Goal: Transaction & Acquisition: Purchase product/service

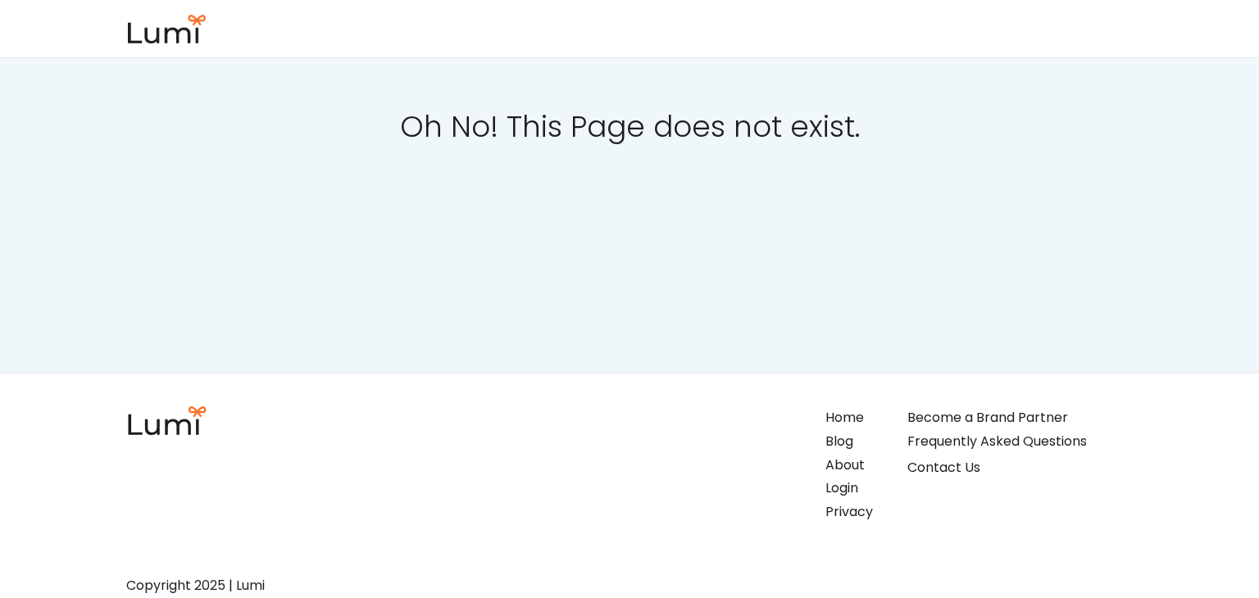
click at [943, 418] on div "Become a Brand Partner" at bounding box center [987, 418] width 161 height 24
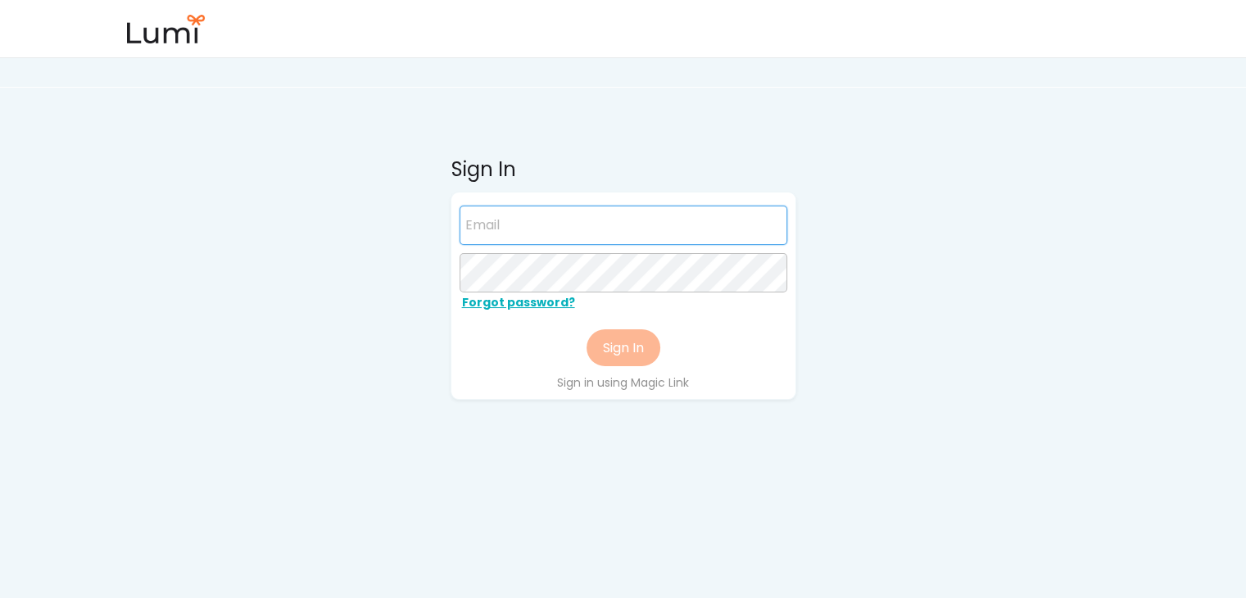
click at [543, 234] on input "email" at bounding box center [624, 225] width 328 height 39
click at [521, 219] on input "email" at bounding box center [624, 225] width 328 height 39
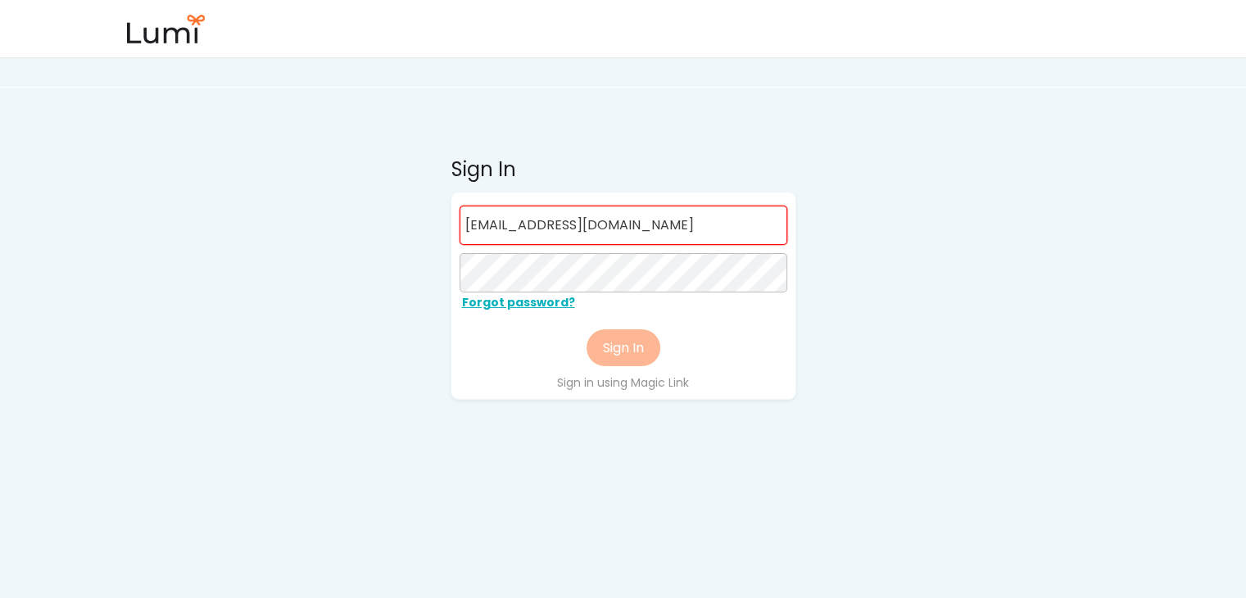
type input "[EMAIL_ADDRESS][DOMAIN_NAME]"
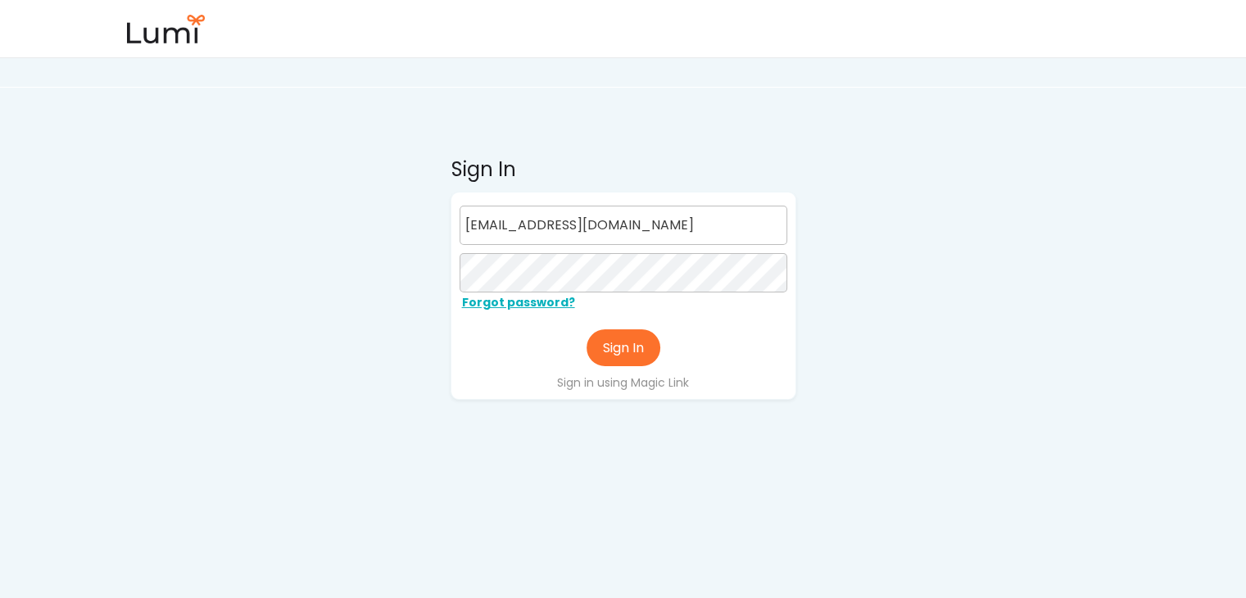
click at [524, 298] on div "Forgot password?" at bounding box center [542, 303] width 164 height 21
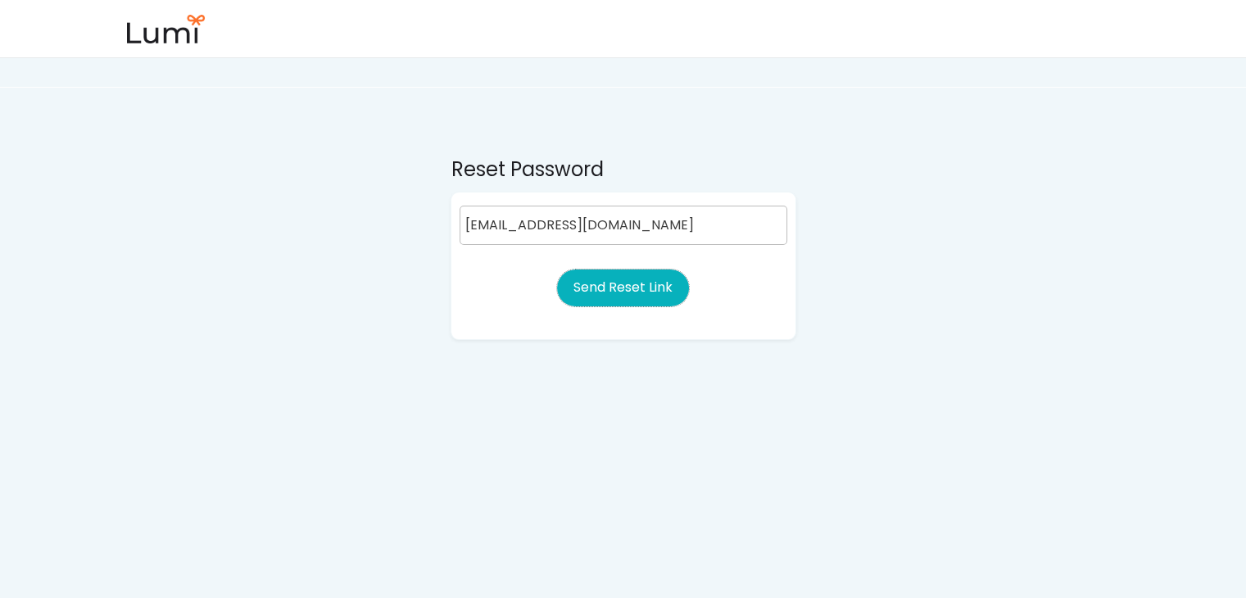
click at [626, 296] on button "Send Reset Link" at bounding box center [623, 288] width 132 height 37
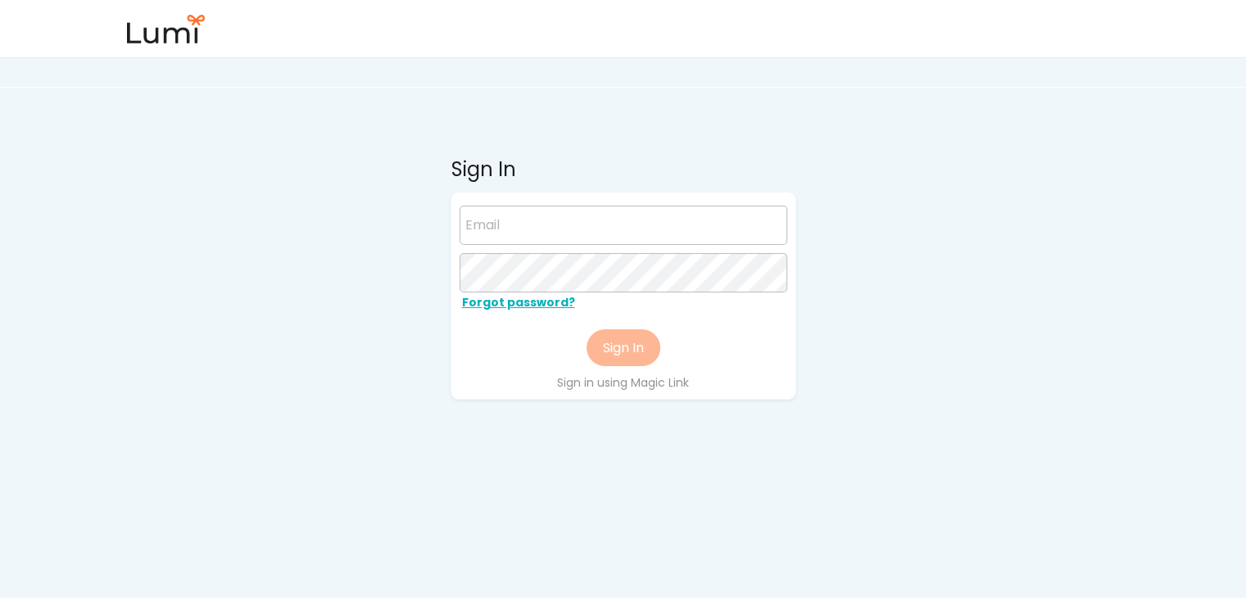
click at [530, 224] on input "email" at bounding box center [624, 225] width 328 height 39
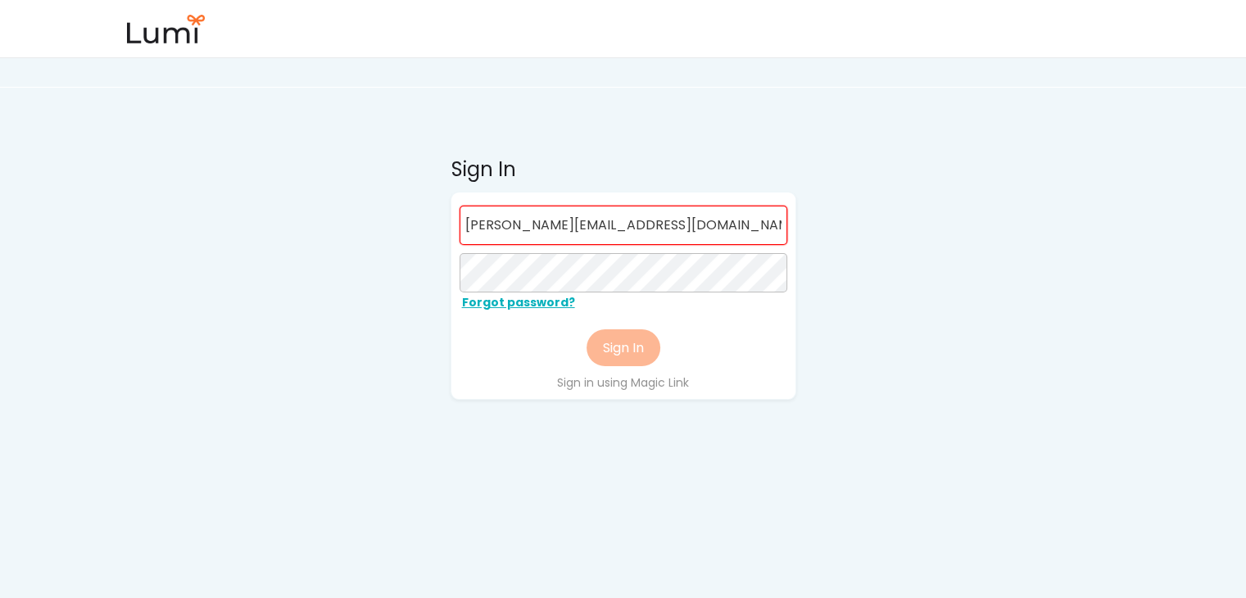
type input "bernie@myreech.com"
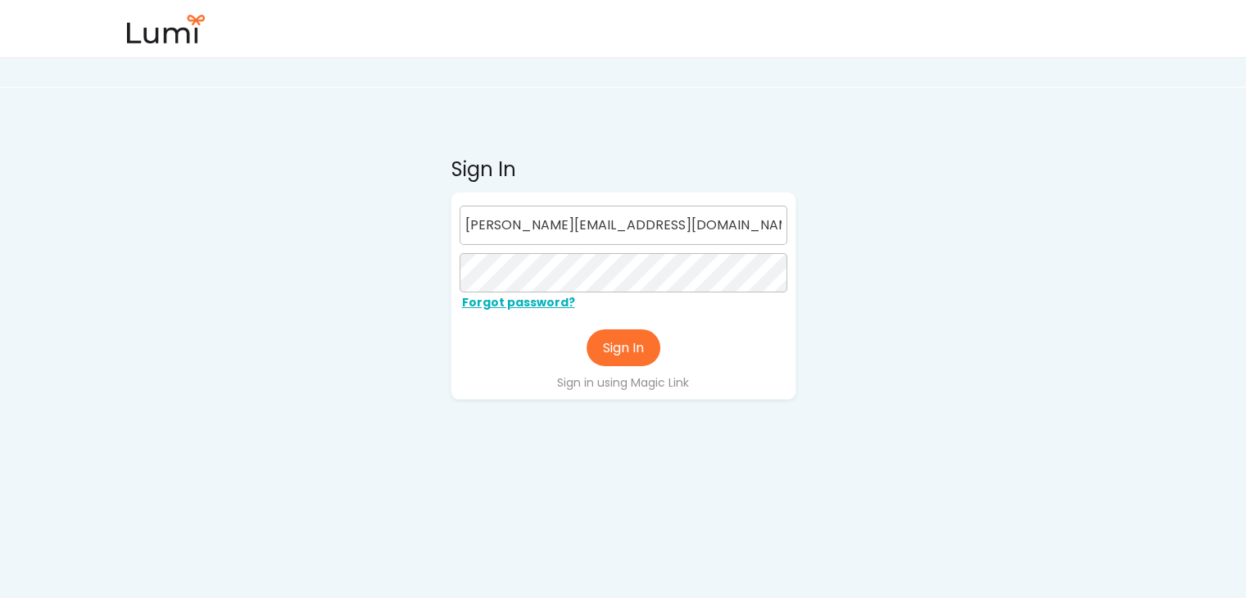
click at [515, 302] on div "Forgot password?" at bounding box center [542, 303] width 164 height 21
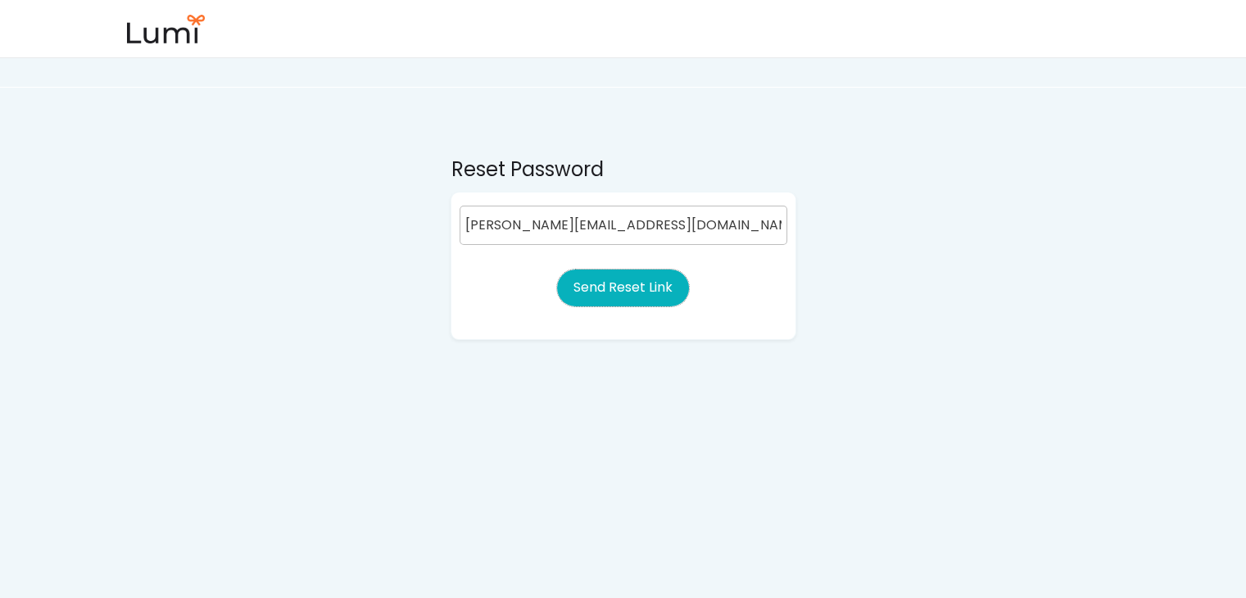
click at [610, 283] on button "Send Reset Link" at bounding box center [623, 288] width 132 height 37
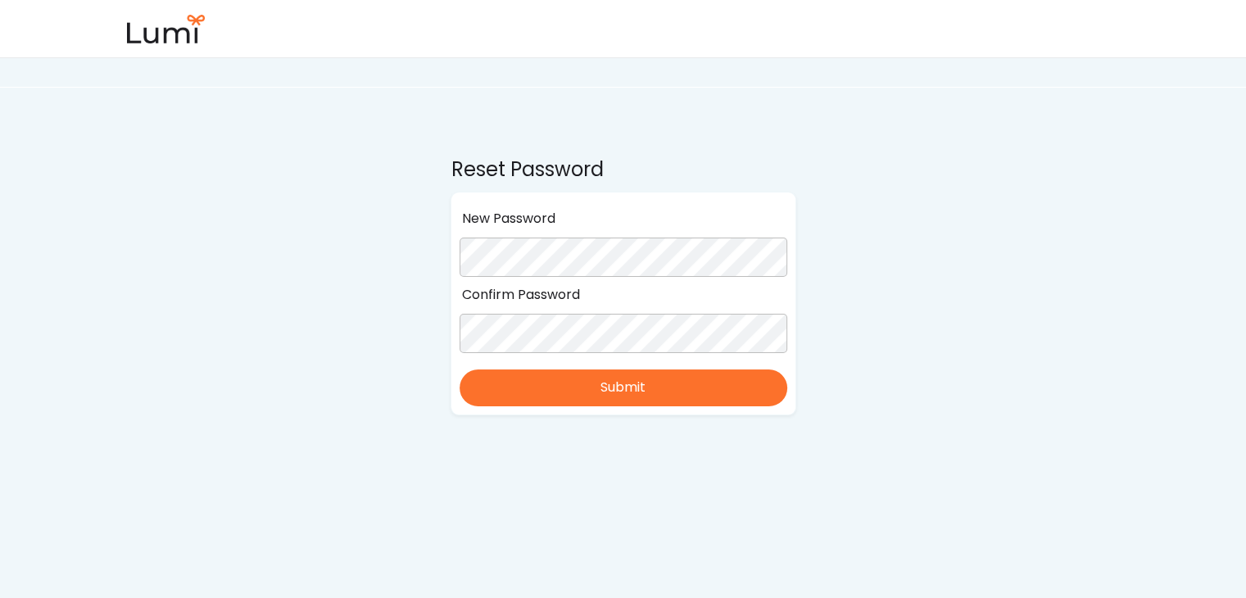
click at [427, 456] on div "Reset Password New Password Confirm Password Submit" at bounding box center [623, 320] width 705 height 641
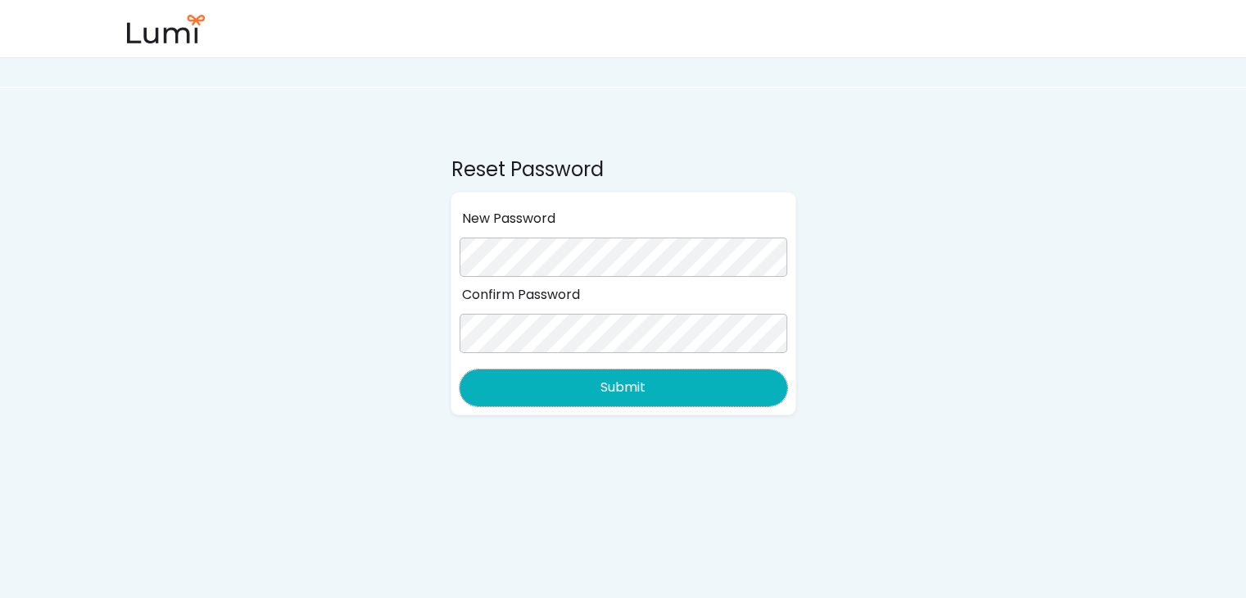
click at [569, 404] on button "Submit" at bounding box center [624, 388] width 328 height 37
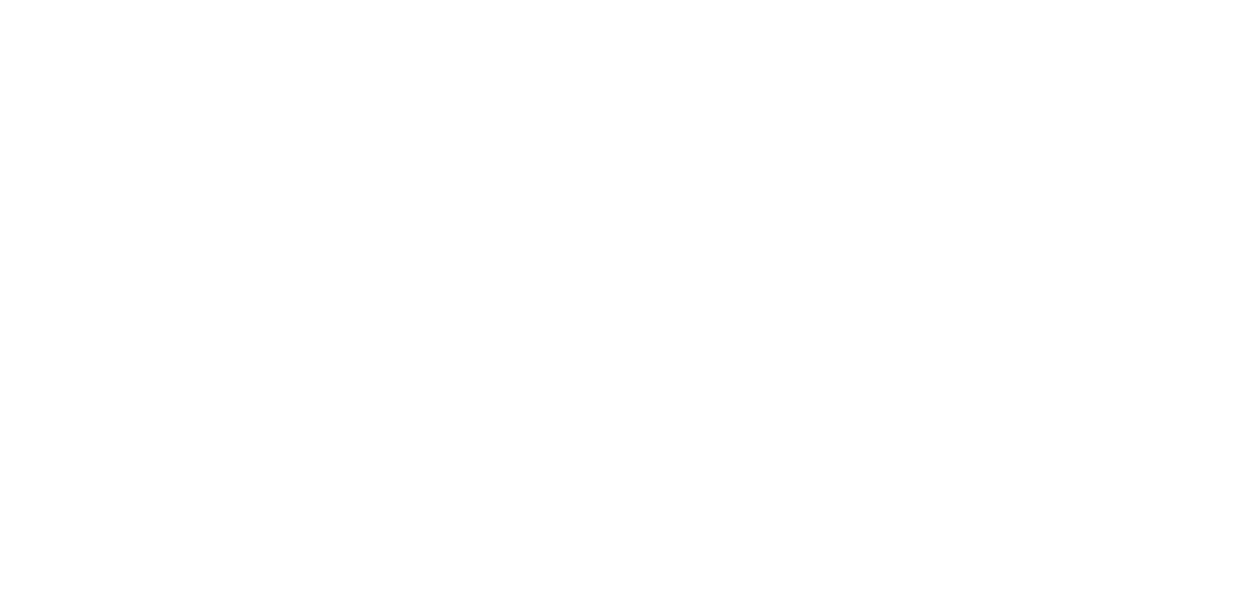
select select ""admin""
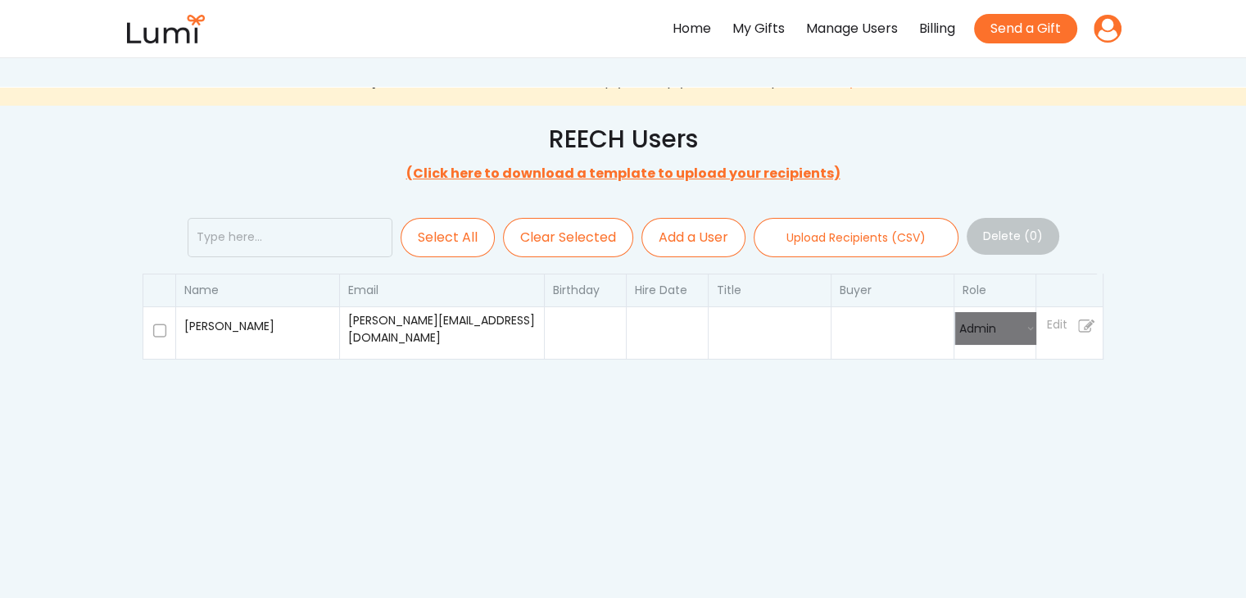
select select
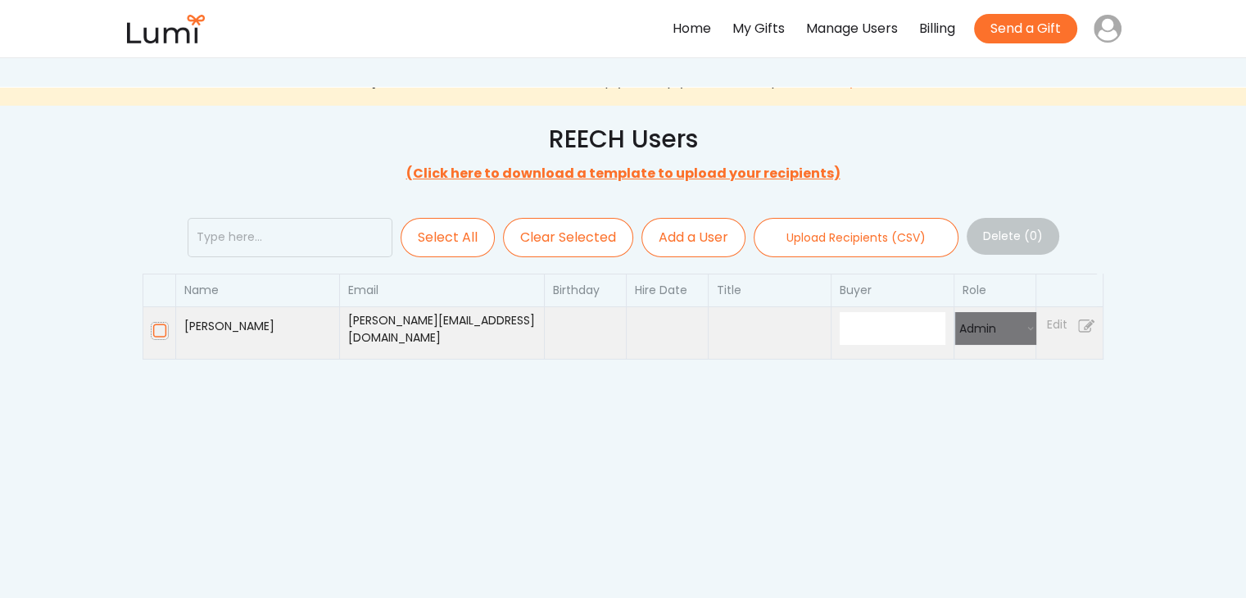
click at [156, 329] on icon at bounding box center [160, 331] width 16 height 16
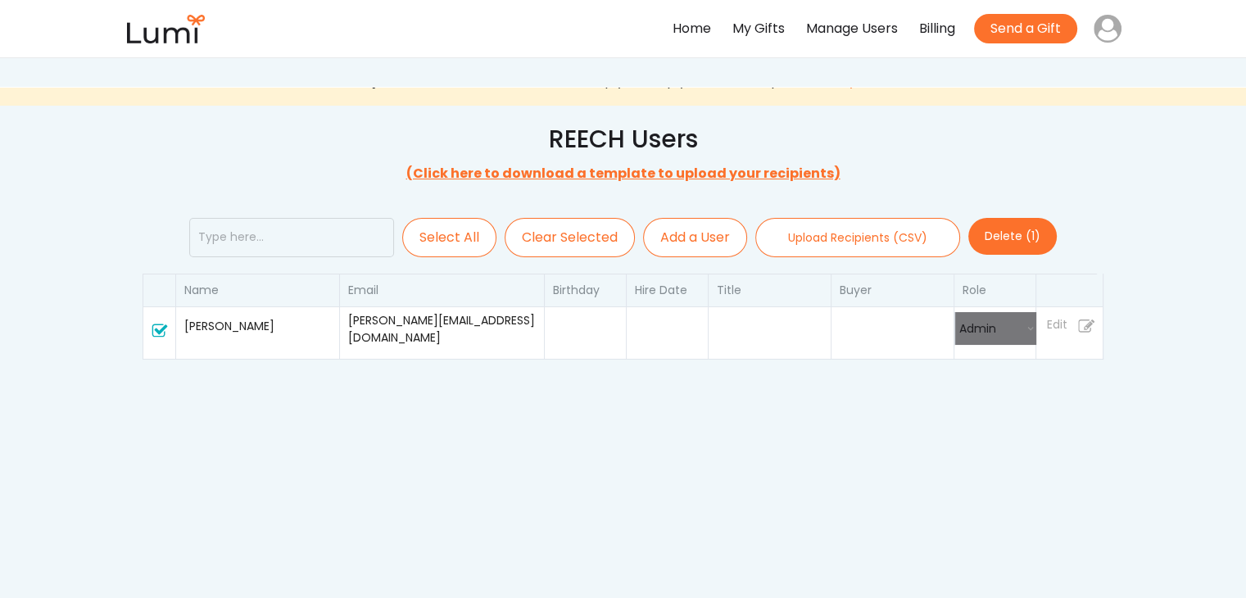
click at [421, 153] on div "REECH Users (Click here to download a template to upload your recipients) Selec…" at bounding box center [623, 415] width 983 height 618
click at [753, 27] on div "My Gifts" at bounding box center [758, 29] width 52 height 24
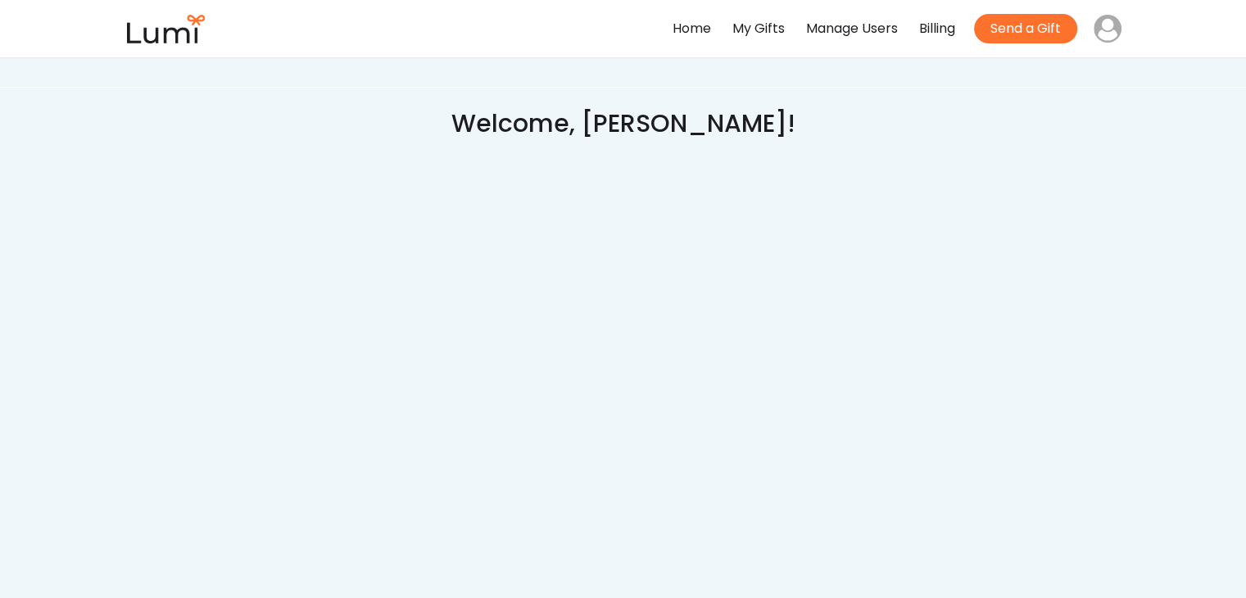
click at [692, 20] on div "Home" at bounding box center [692, 29] width 39 height 24
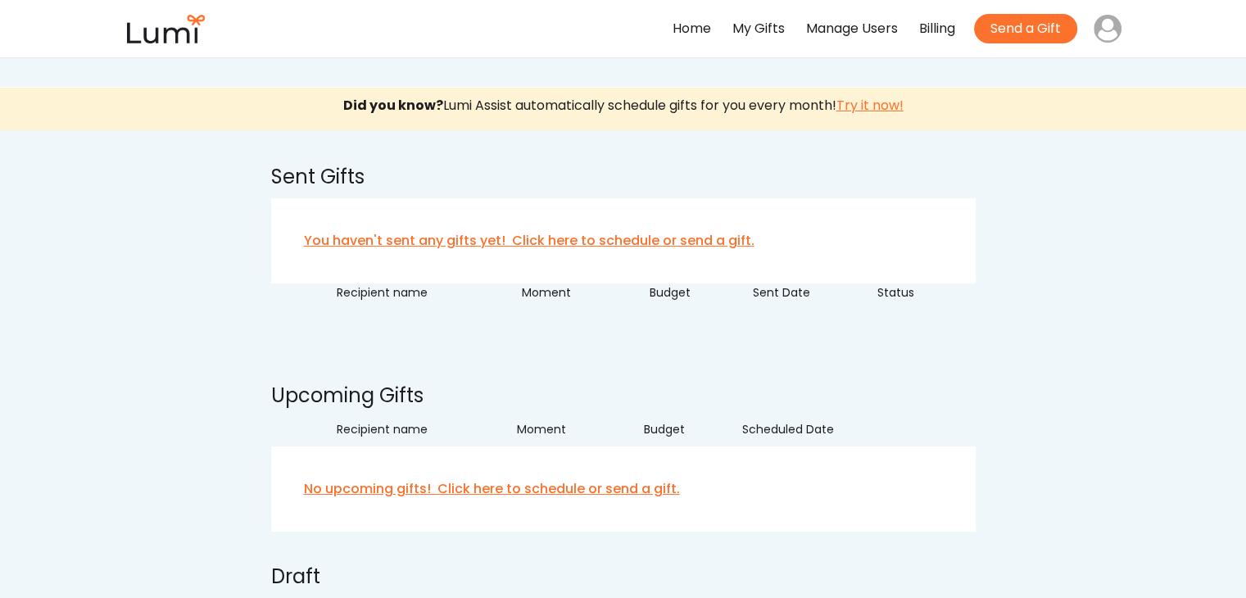
click at [924, 24] on div "Billing" at bounding box center [937, 29] width 36 height 24
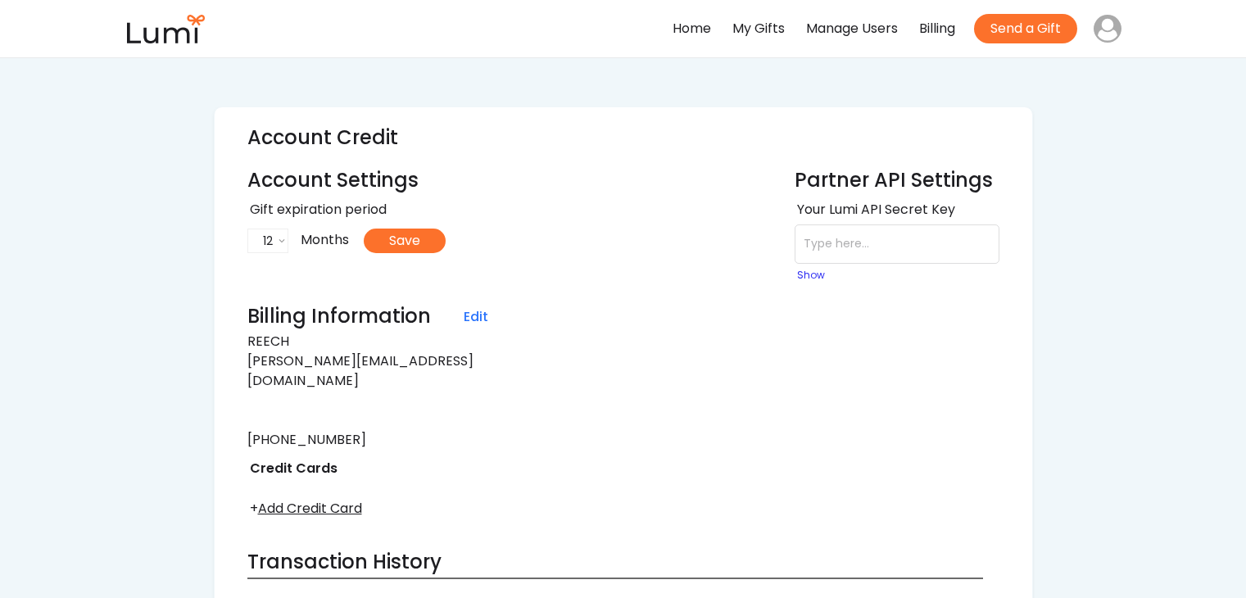
select select "12"
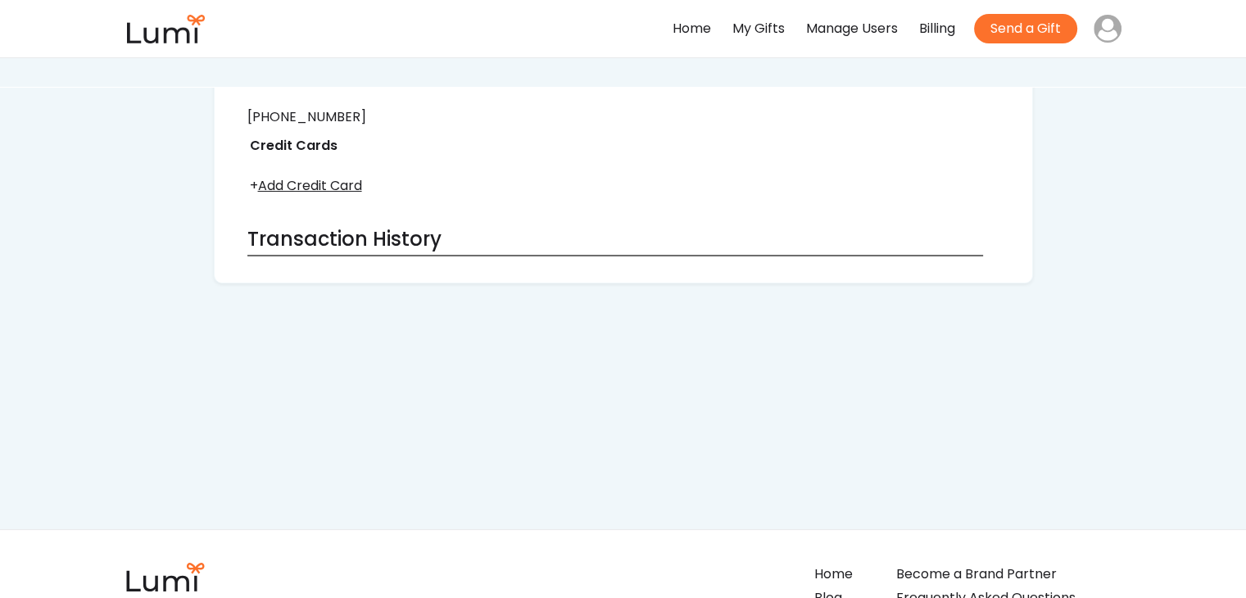
scroll to position [321, 0]
click at [567, 227] on h4 "Transaction History" at bounding box center [615, 241] width 736 height 29
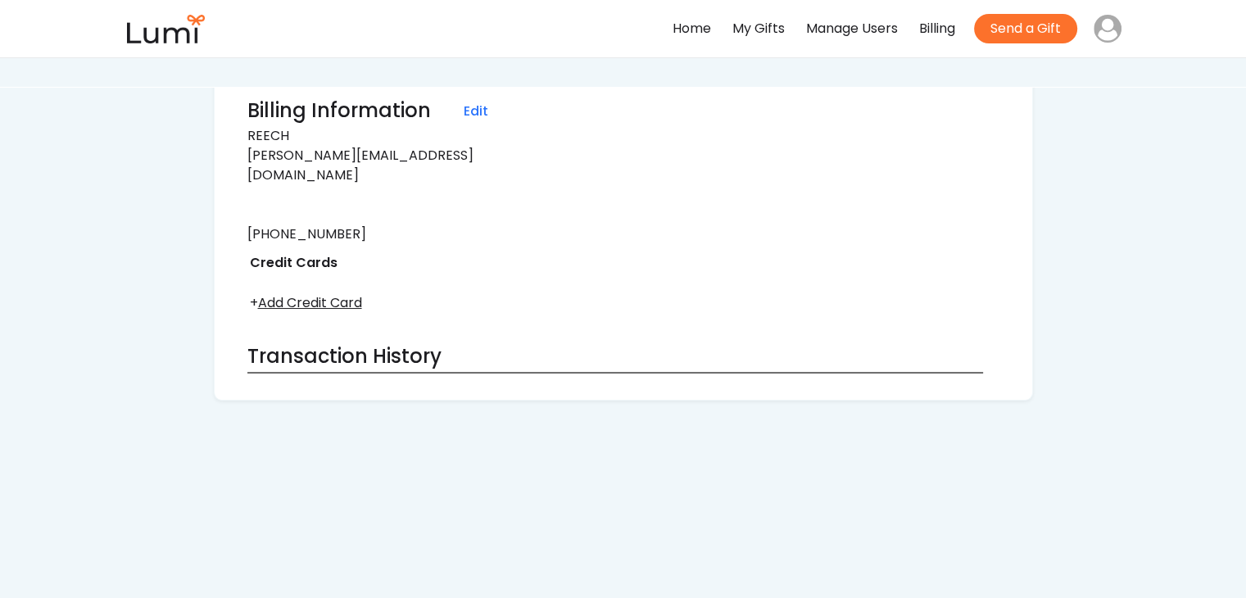
scroll to position [226, 0]
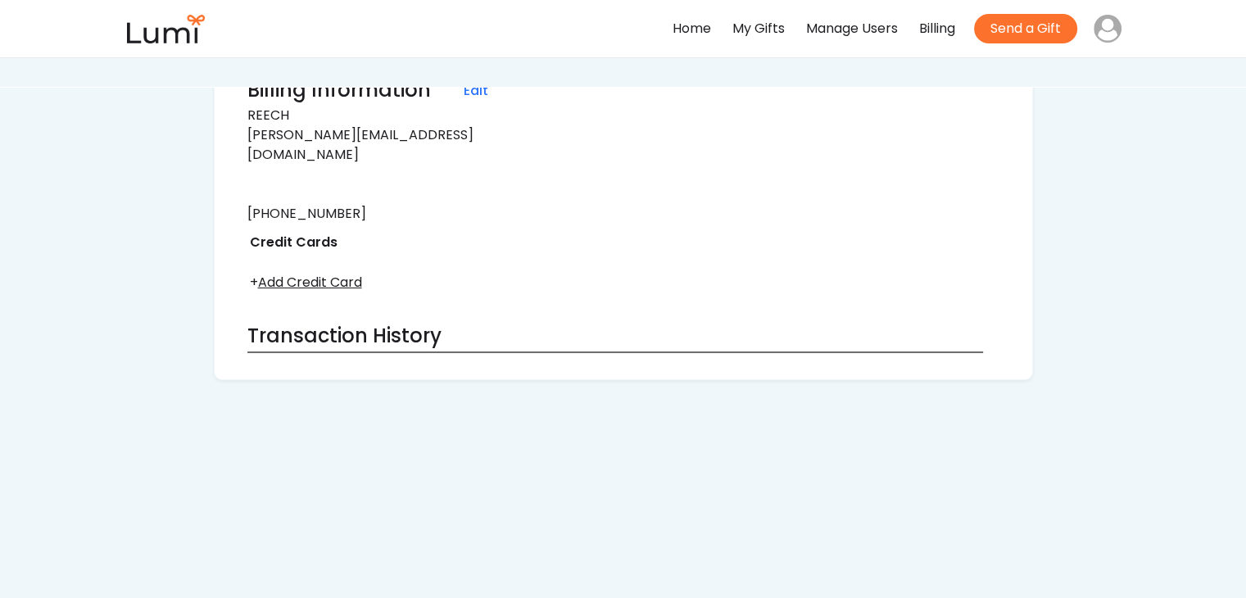
click at [347, 329] on h4 "Transaction History" at bounding box center [615, 336] width 736 height 29
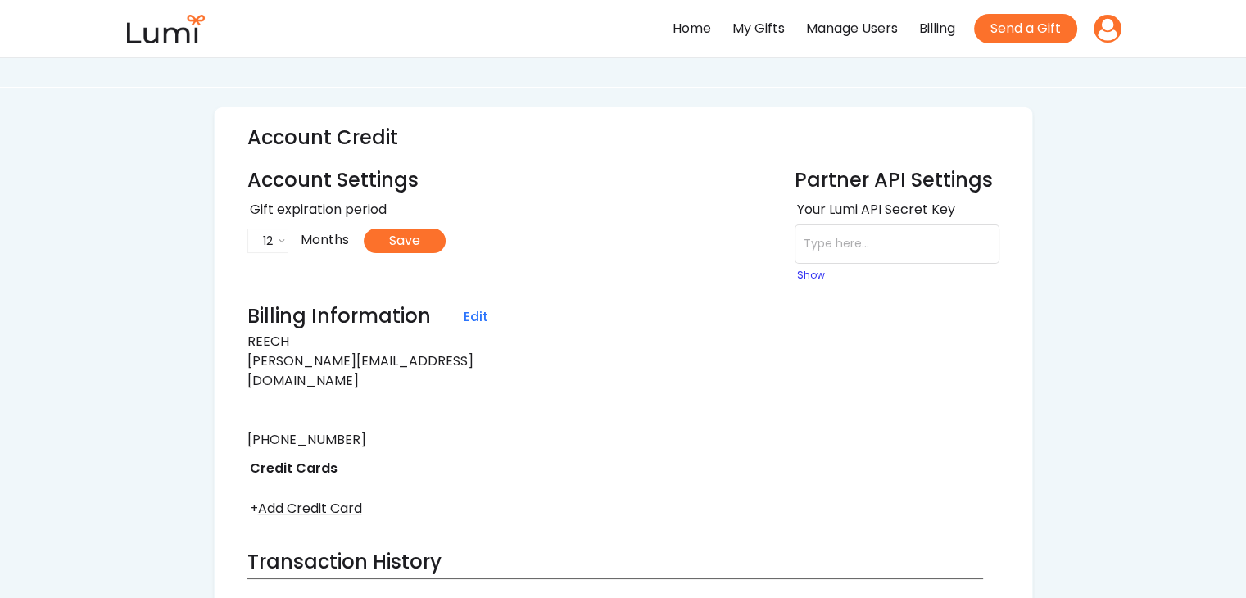
click at [1118, 25] on div "Home My Gifts Manage Users Billing Send a Gift" at bounding box center [623, 29] width 1246 height 58
click at [1118, 25] on use at bounding box center [1108, 29] width 28 height 28
click at [1009, 72] on div "Profile" at bounding box center [1061, 74] width 159 height 24
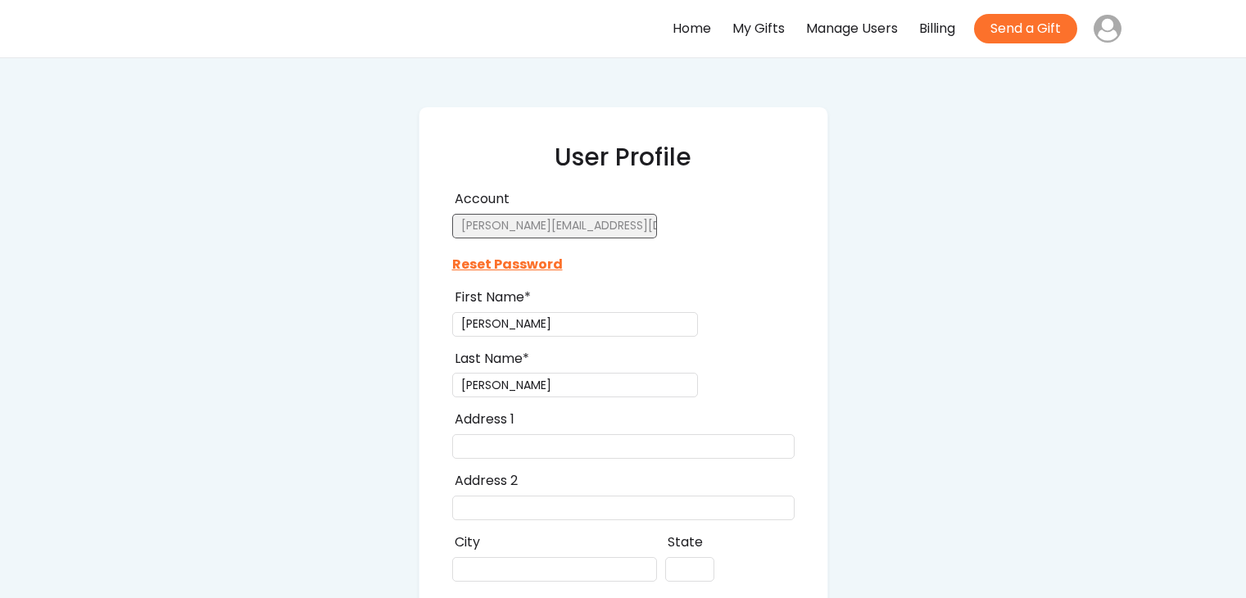
select select
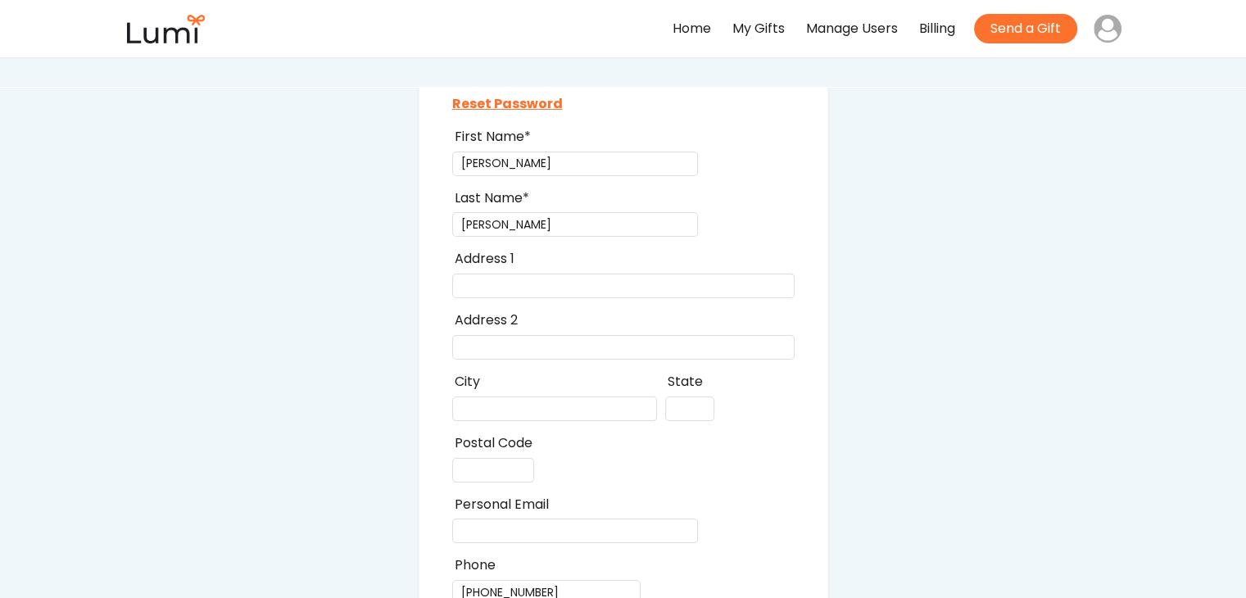
select select
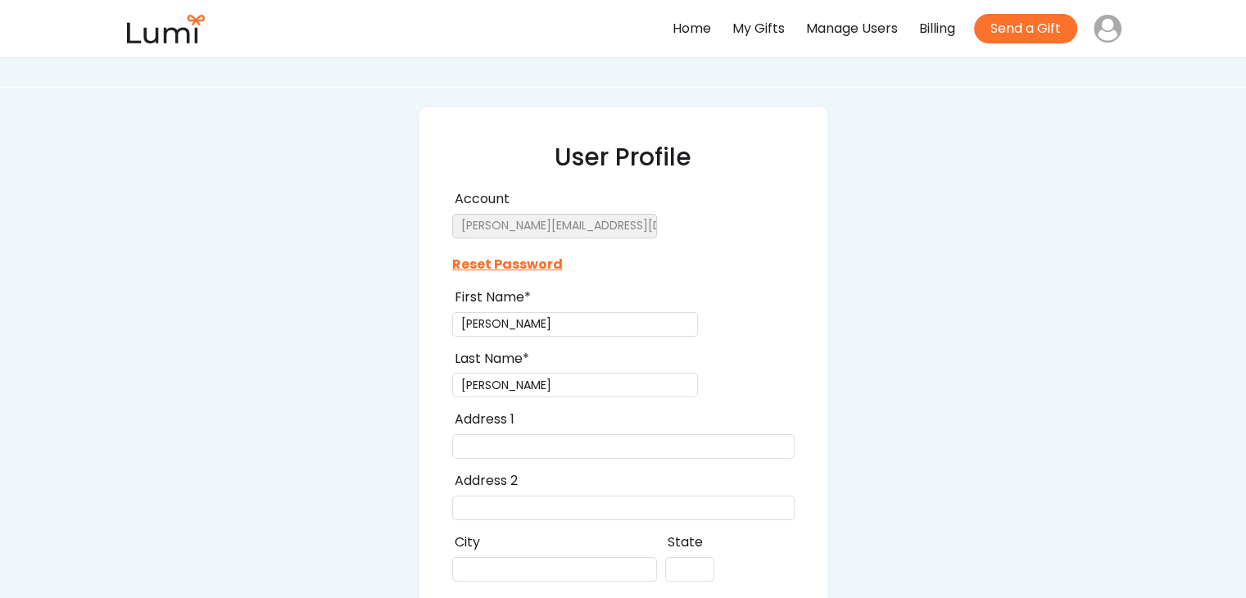
click at [675, 31] on div "Home" at bounding box center [692, 29] width 39 height 24
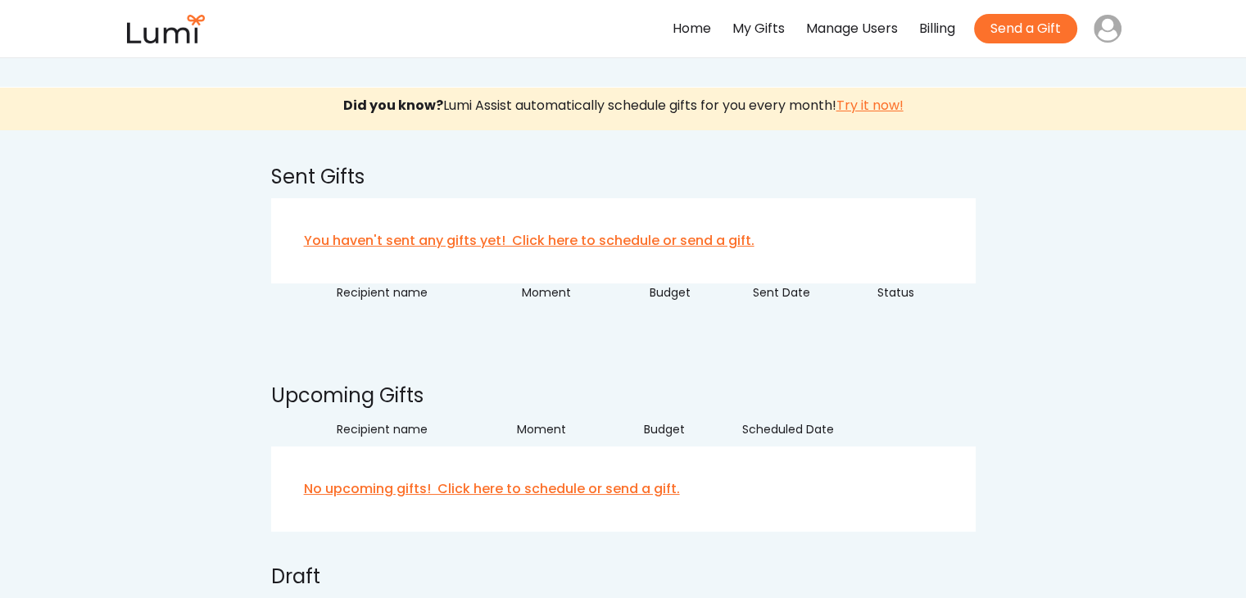
scroll to position [631, 0]
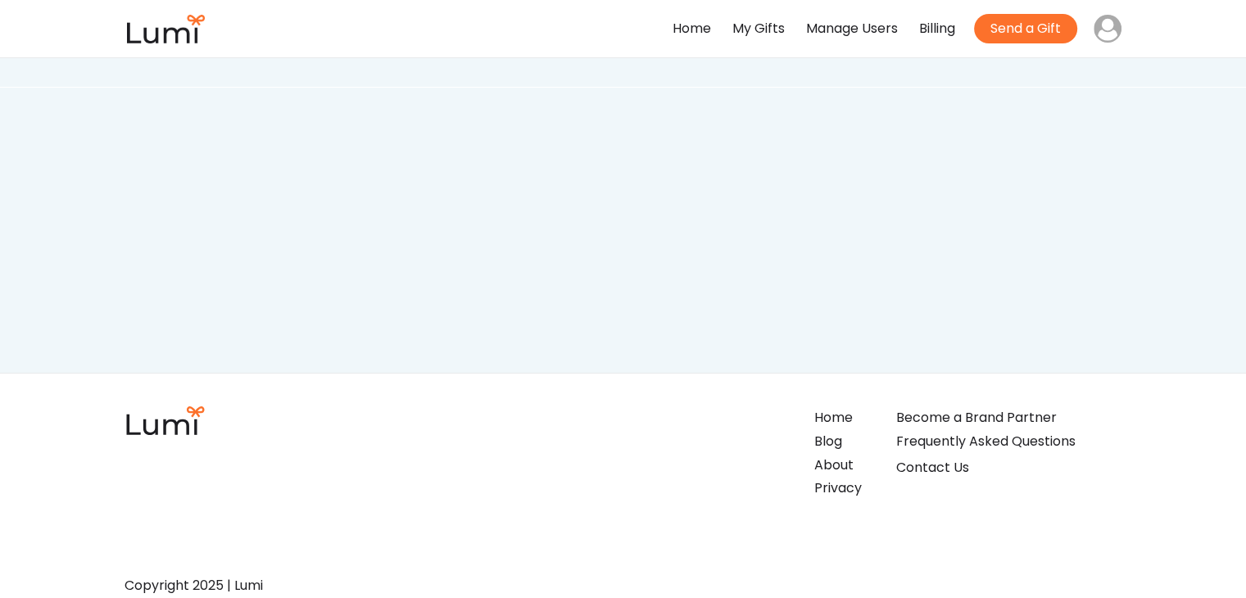
click at [923, 425] on div "Become a Brand Partner" at bounding box center [976, 418] width 161 height 24
click at [910, 423] on div "Become a Brand Partner" at bounding box center [976, 418] width 161 height 24
click at [1109, 34] on icon at bounding box center [1108, 29] width 28 height 28
click at [1005, 70] on div "Profile" at bounding box center [1061, 74] width 159 height 24
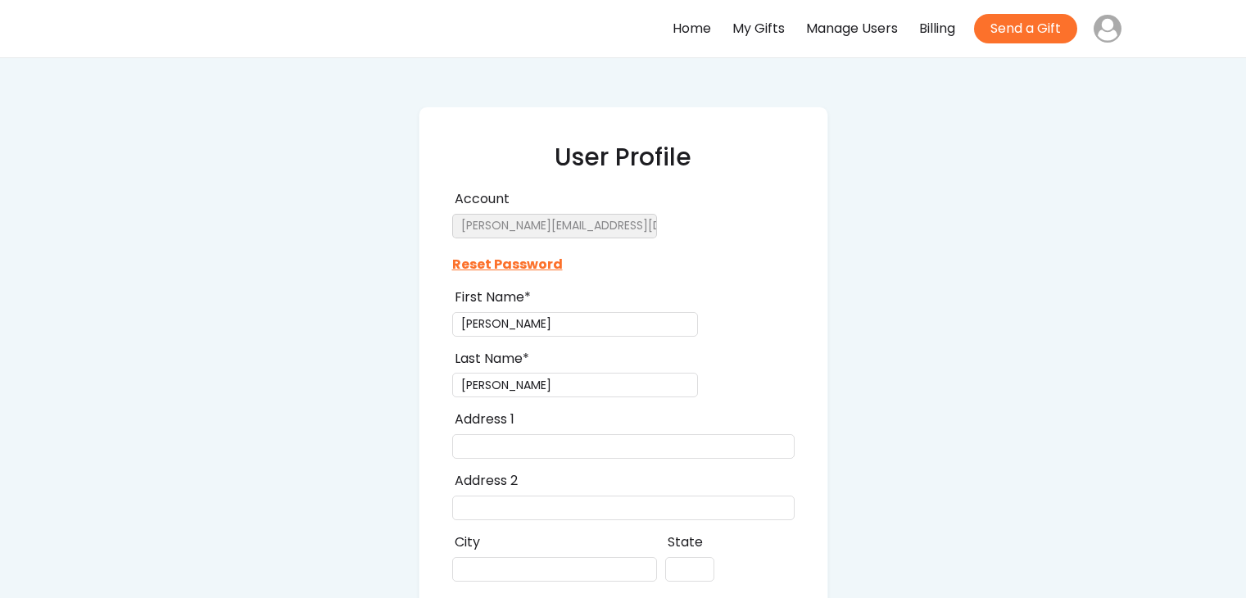
select select
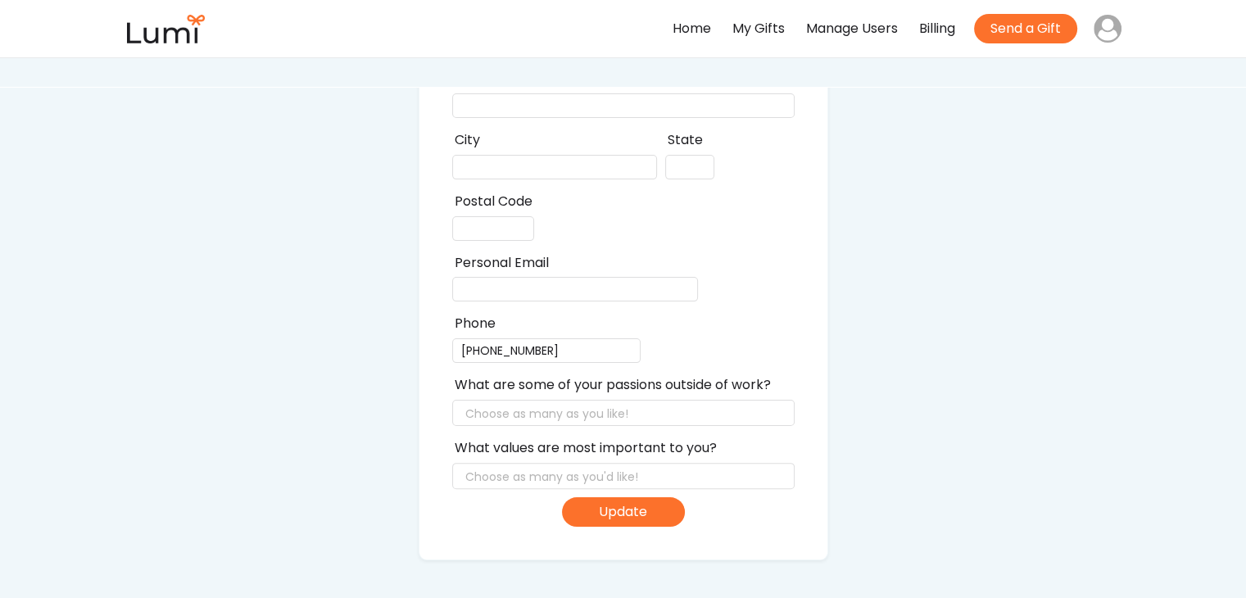
scroll to position [436, 0]
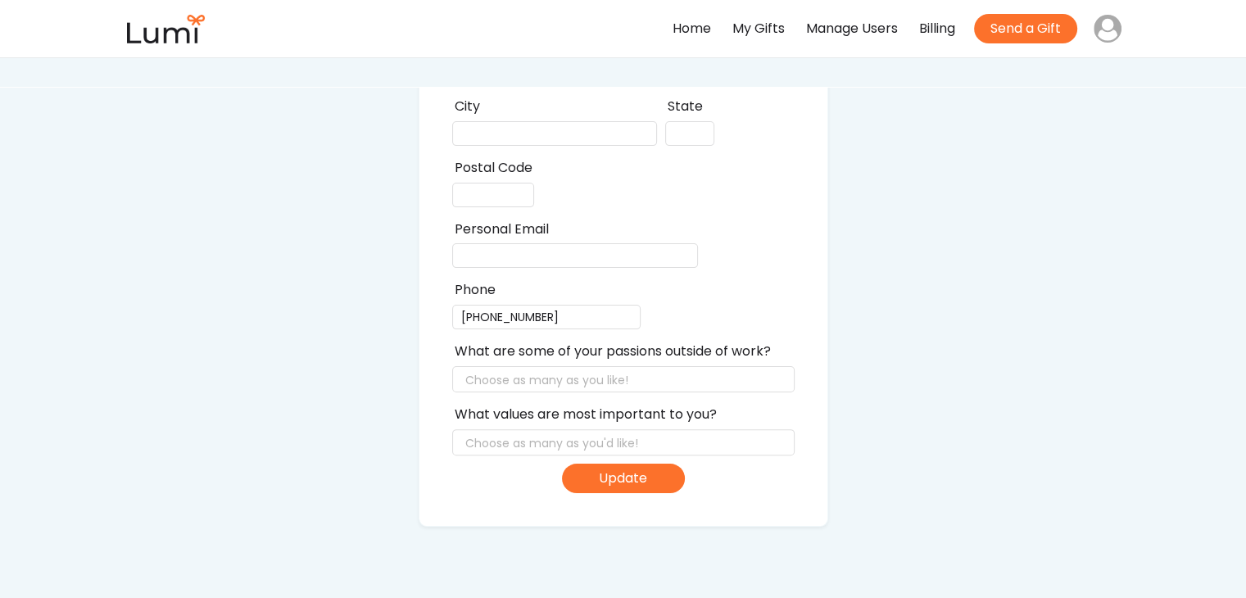
select select
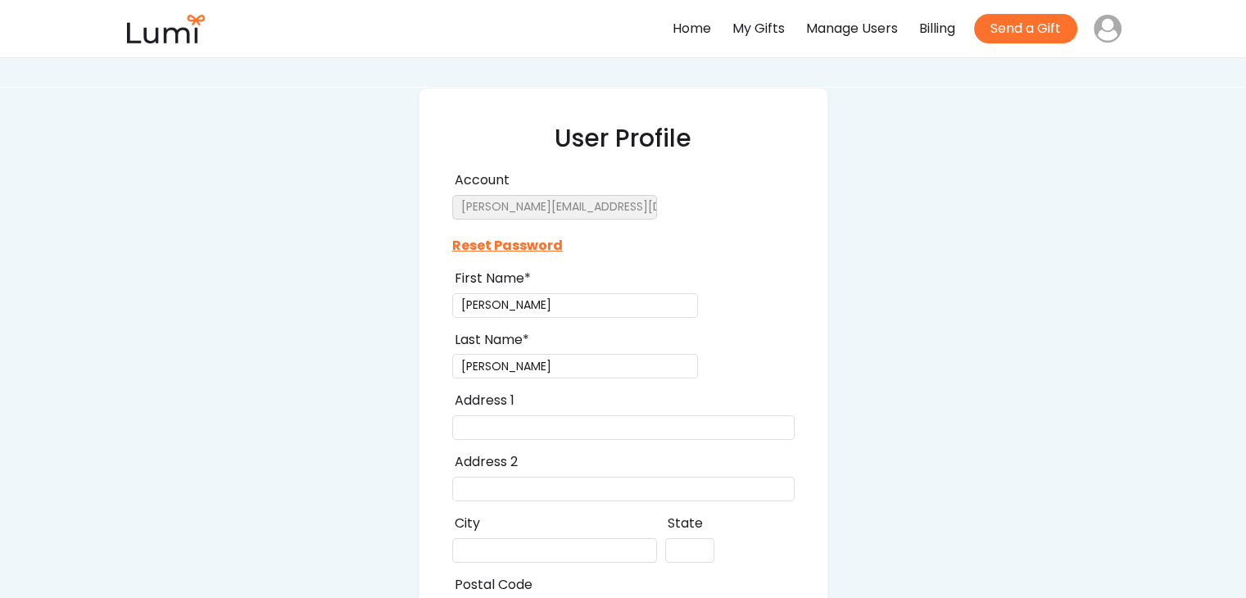
scroll to position [0, 0]
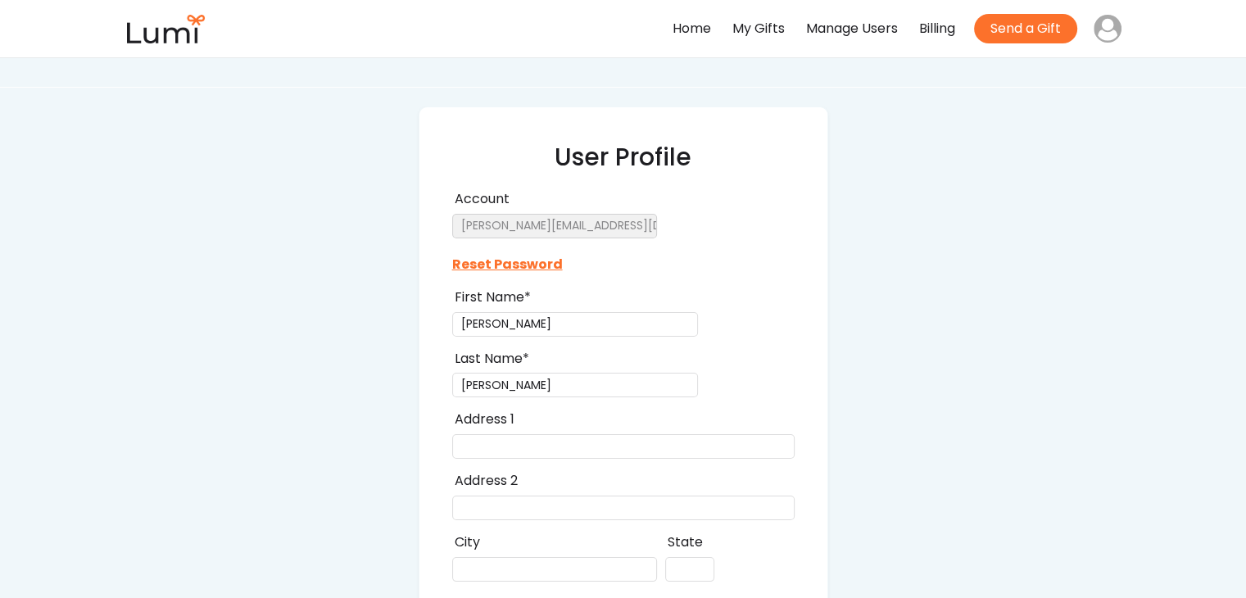
click at [930, 26] on div "Billing" at bounding box center [937, 29] width 36 height 24
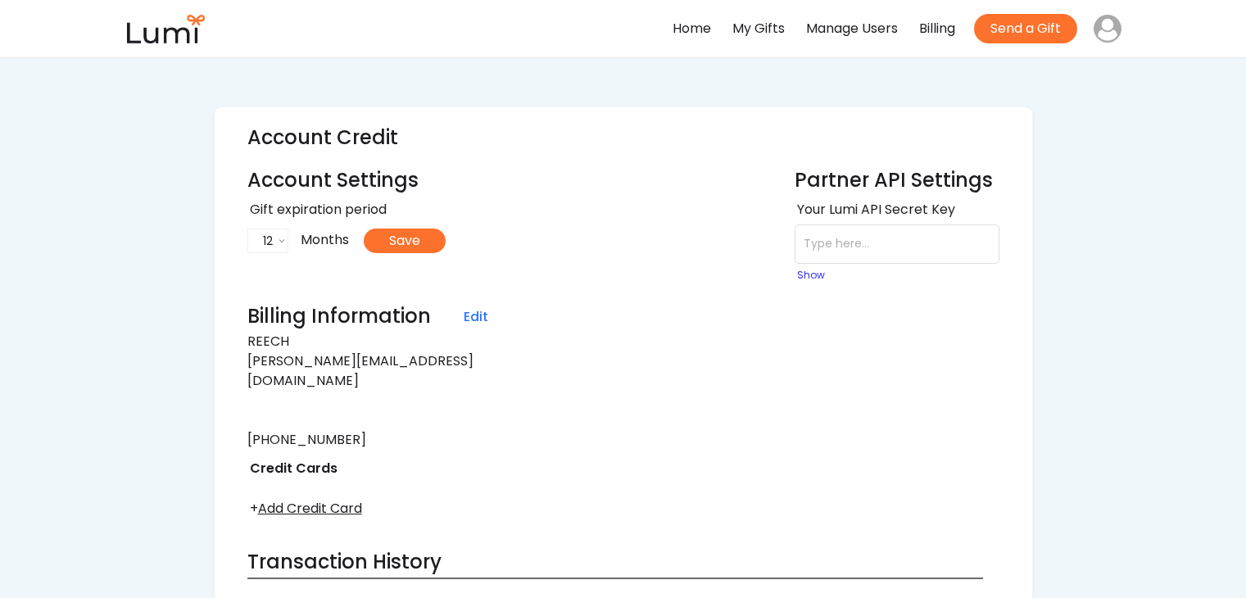
select select "12"
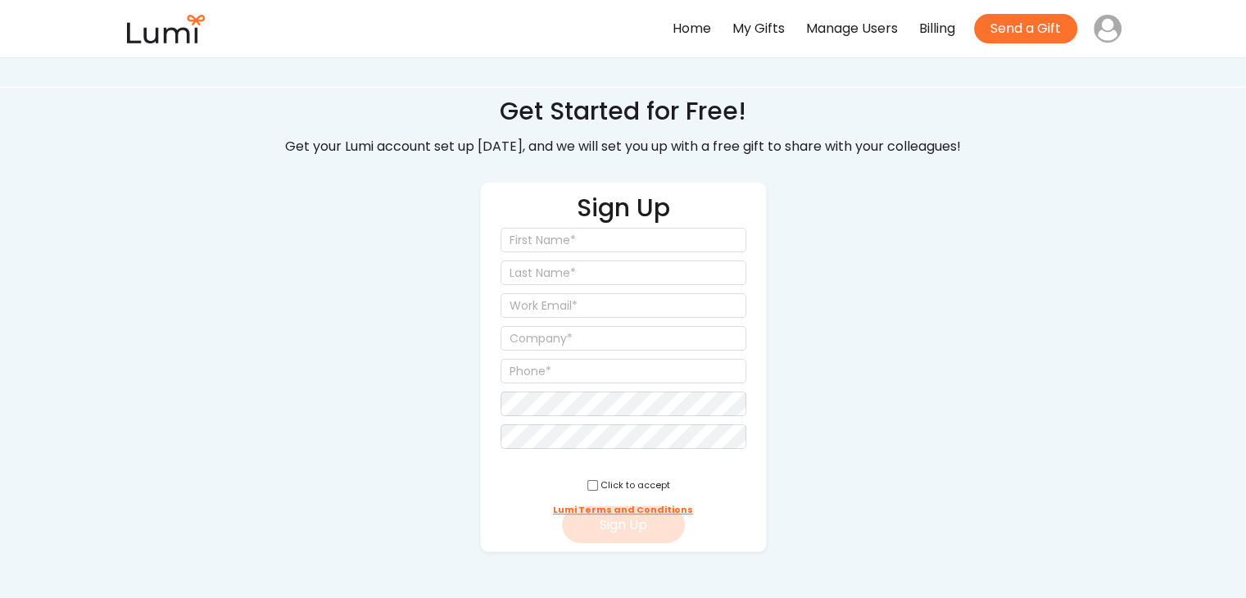
scroll to position [30, 0]
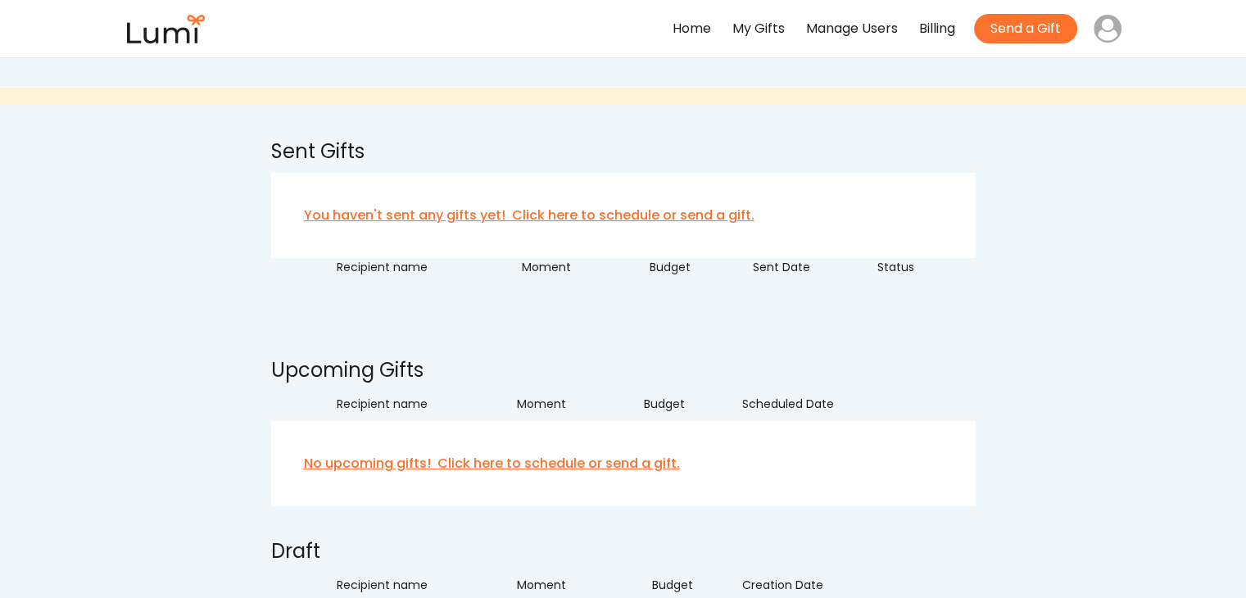
scroll to position [25, 0]
click at [534, 221] on link "You haven't sent any gifts yet! Click here to schedule or send a gift." at bounding box center [623, 216] width 705 height 85
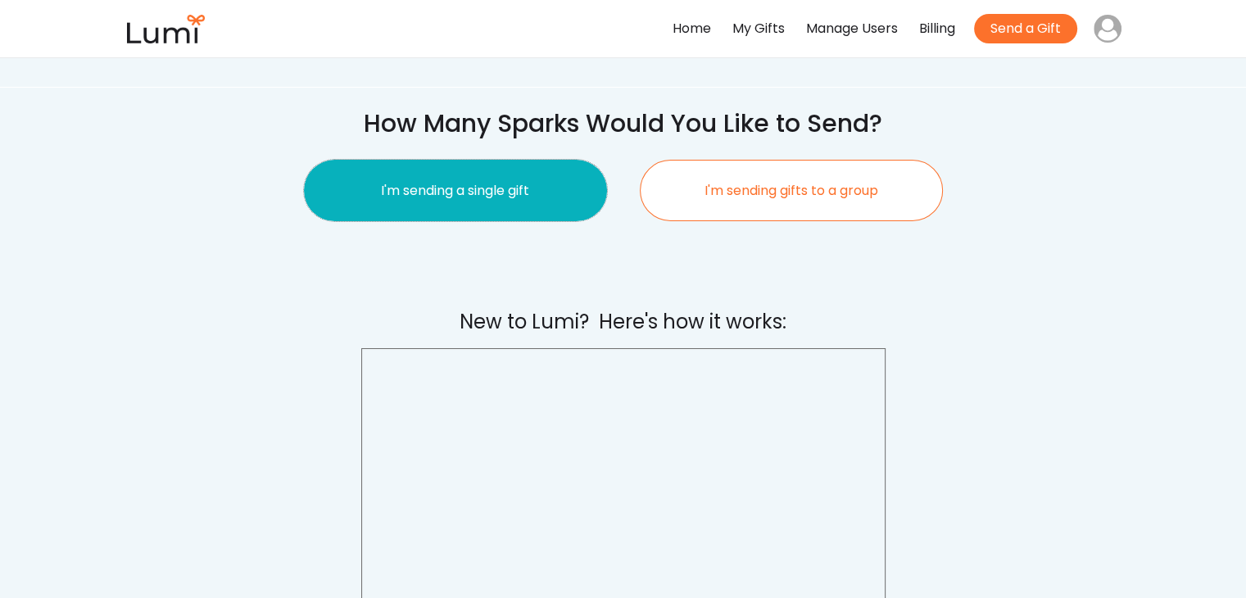
click at [377, 199] on button "I'm sending a single gift" at bounding box center [455, 190] width 303 height 61
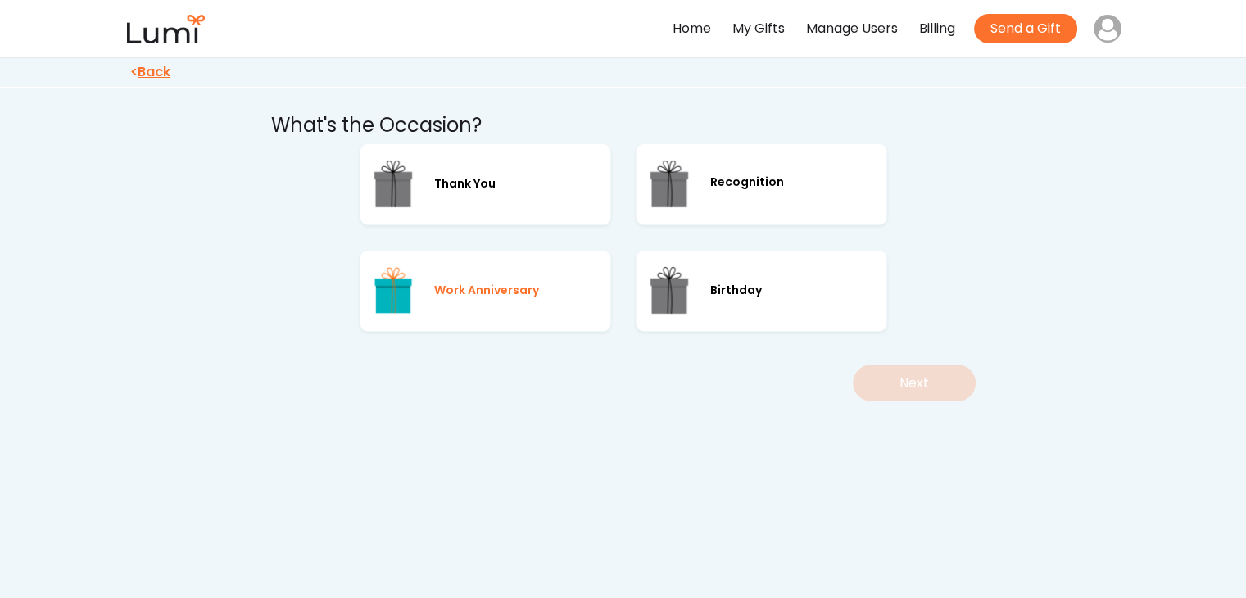
click at [558, 275] on div "Work Anniversary" at bounding box center [486, 291] width 252 height 82
click at [872, 379] on button "Next" at bounding box center [914, 383] width 123 height 37
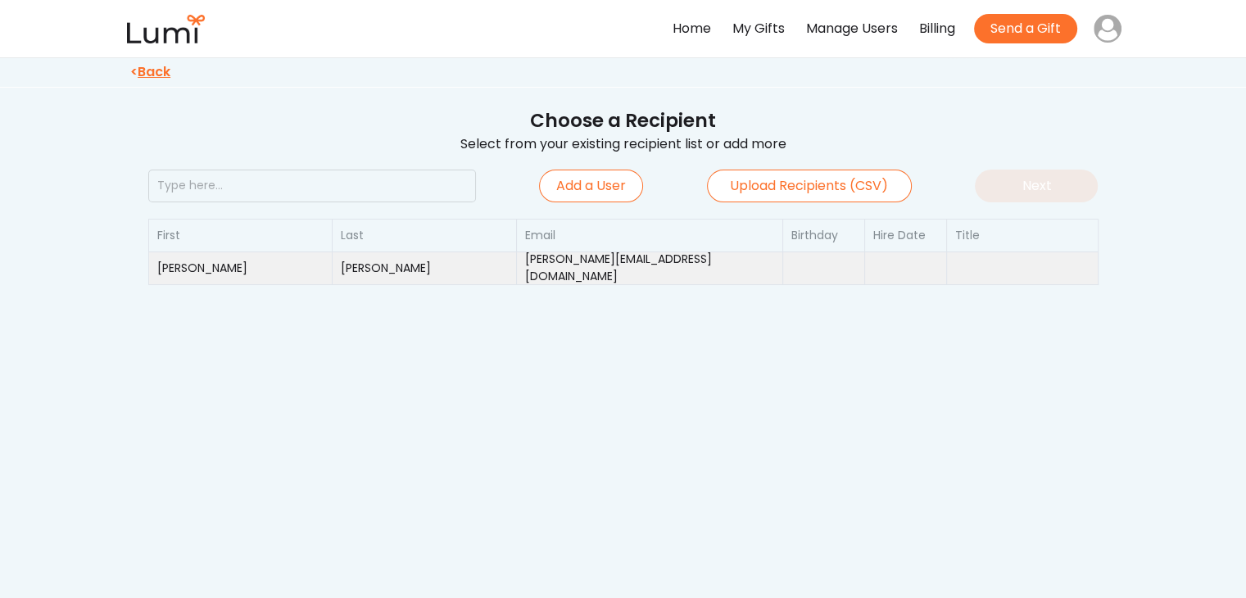
click at [585, 265] on div "[PERSON_NAME][EMAIL_ADDRESS][DOMAIN_NAME]" at bounding box center [649, 268] width 249 height 34
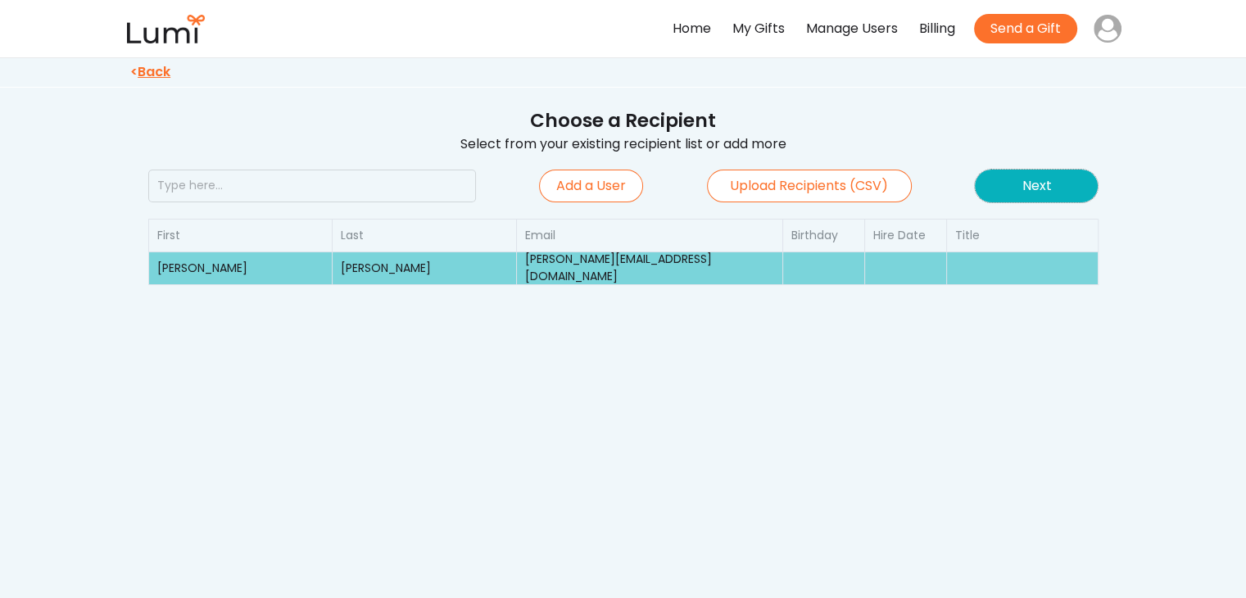
click at [1018, 187] on button "Next" at bounding box center [1036, 186] width 123 height 33
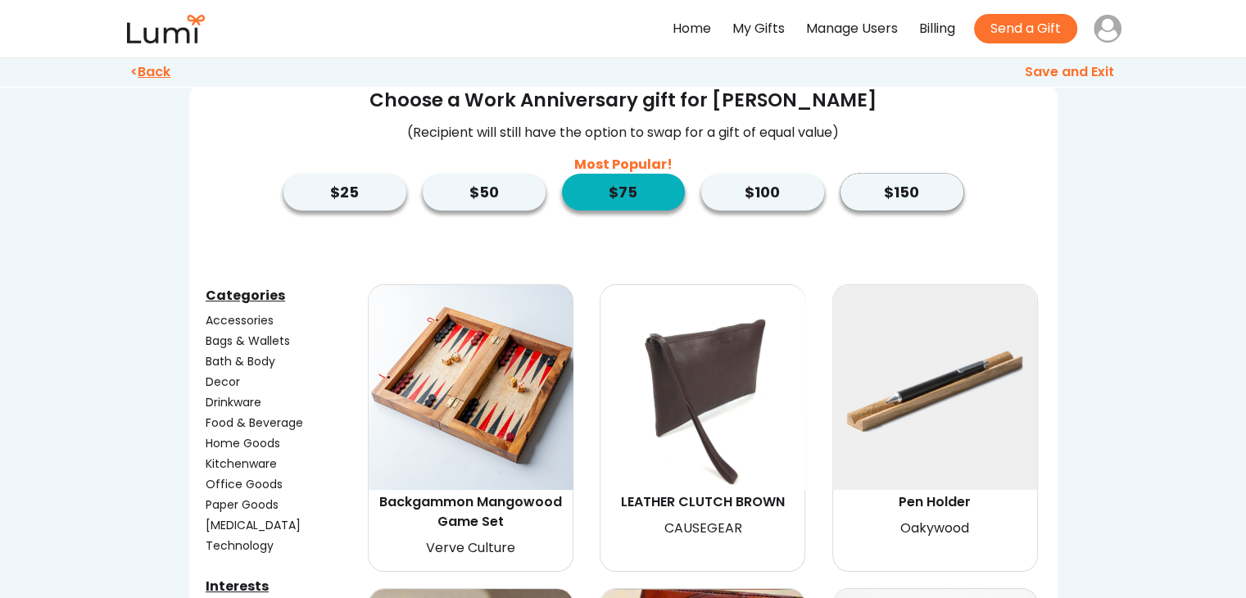
click at [857, 188] on button "$150" at bounding box center [902, 192] width 123 height 37
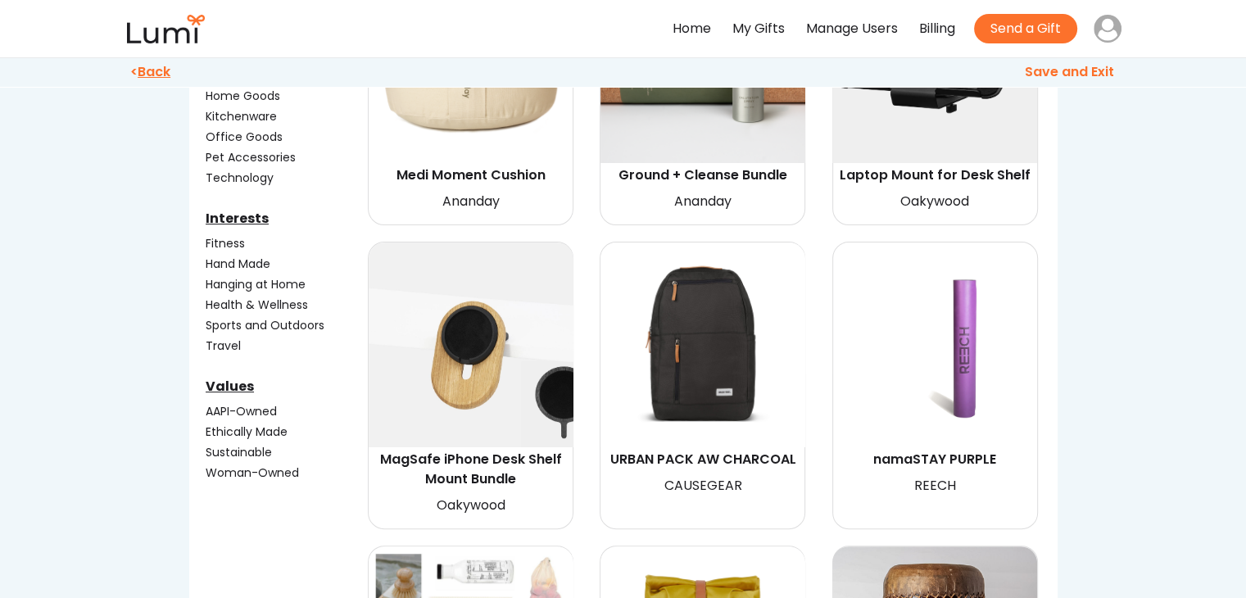
scroll to position [328, 0]
click at [219, 238] on div "Fitness" at bounding box center [285, 242] width 159 height 17
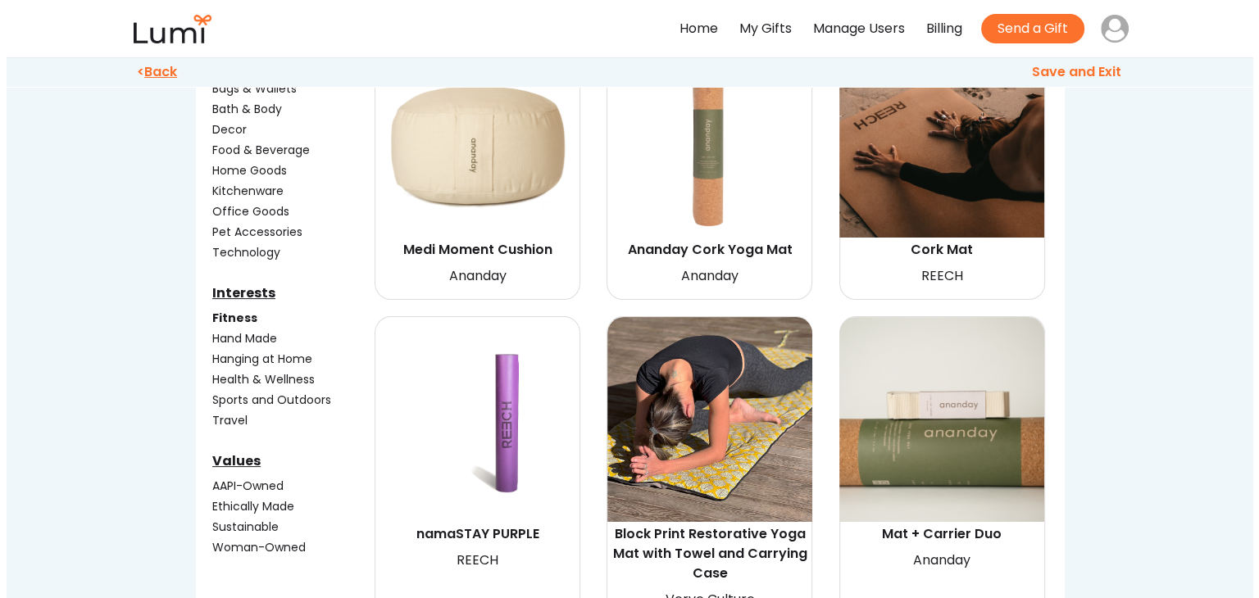
scroll to position [252, 0]
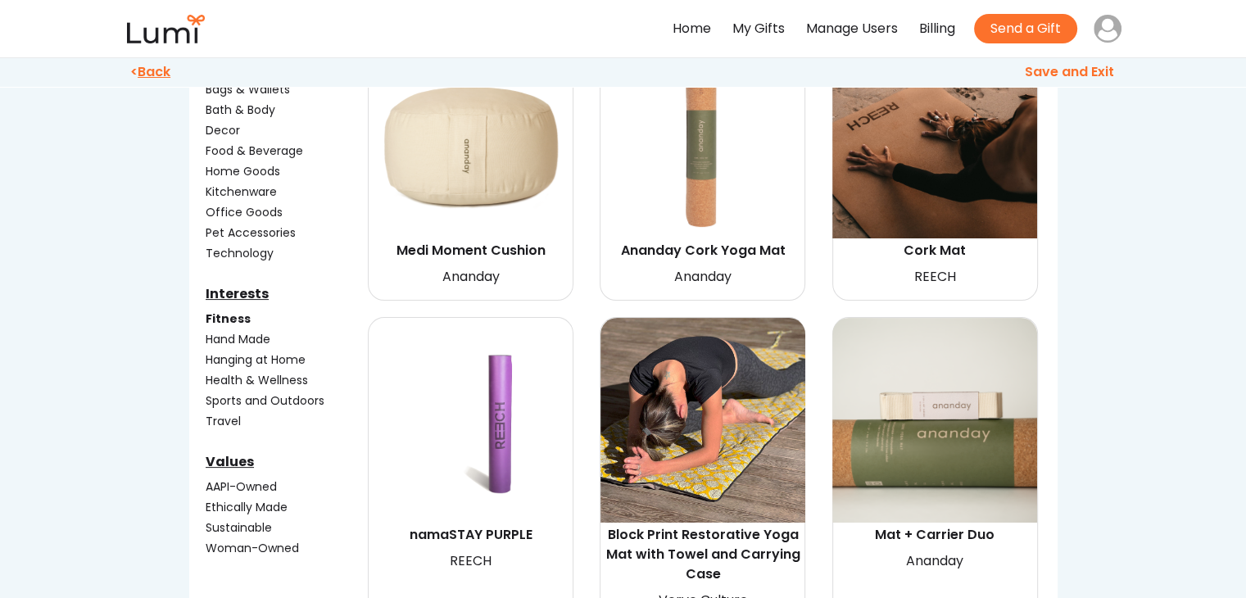
click at [550, 345] on img at bounding box center [471, 420] width 205 height 205
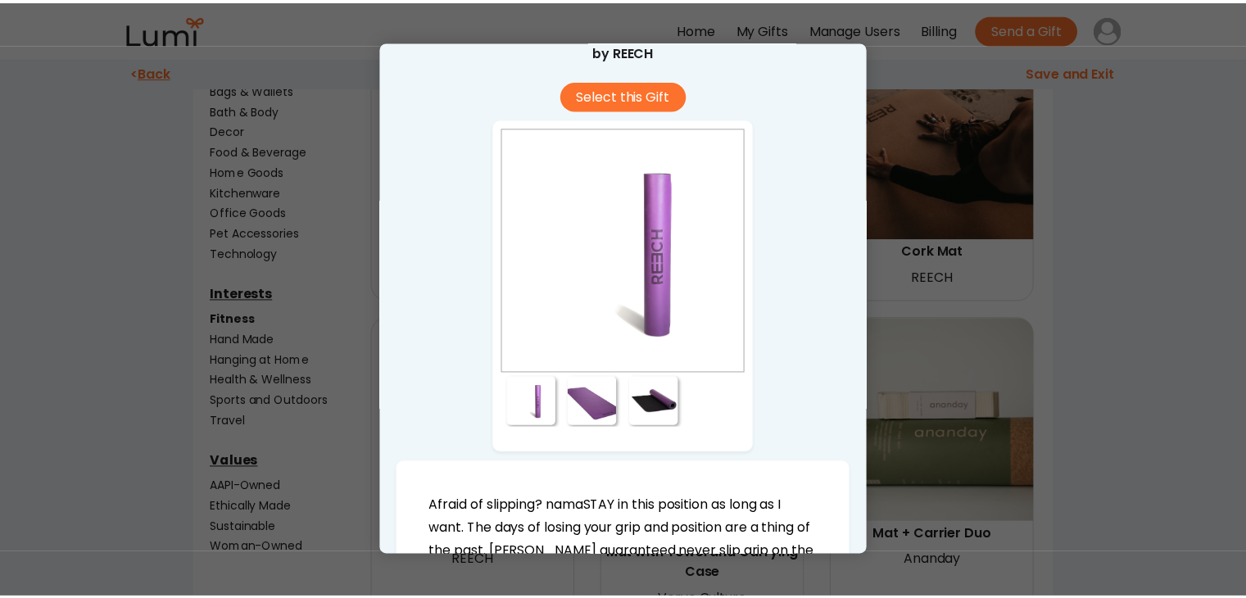
scroll to position [48, 0]
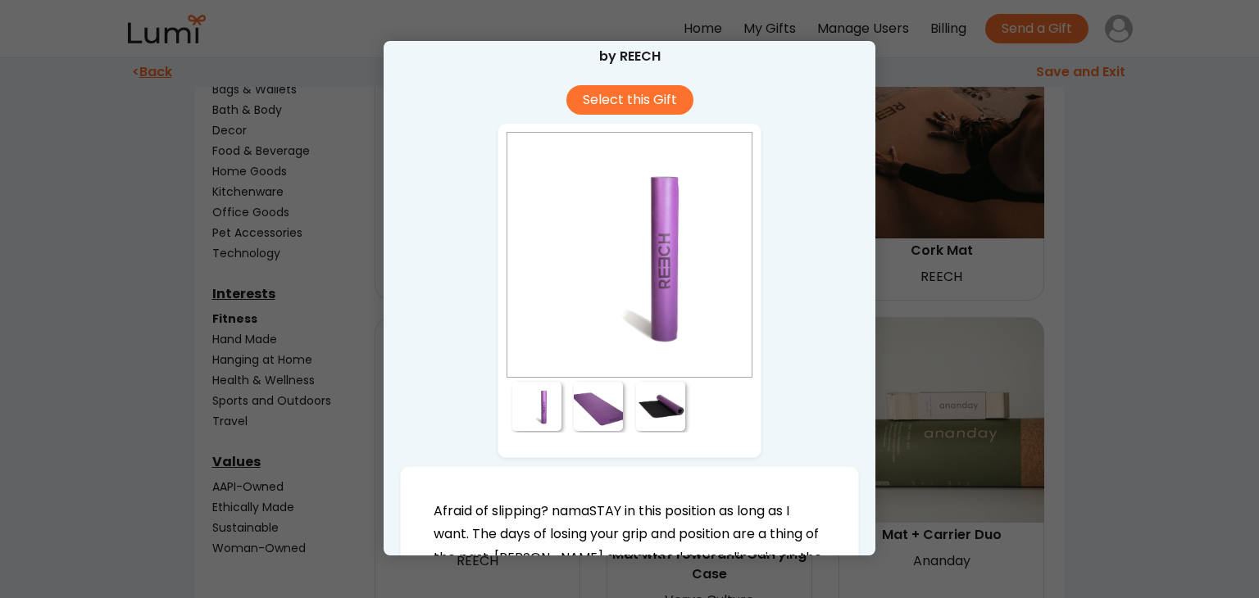
click at [1080, 263] on div at bounding box center [629, 299] width 1259 height 598
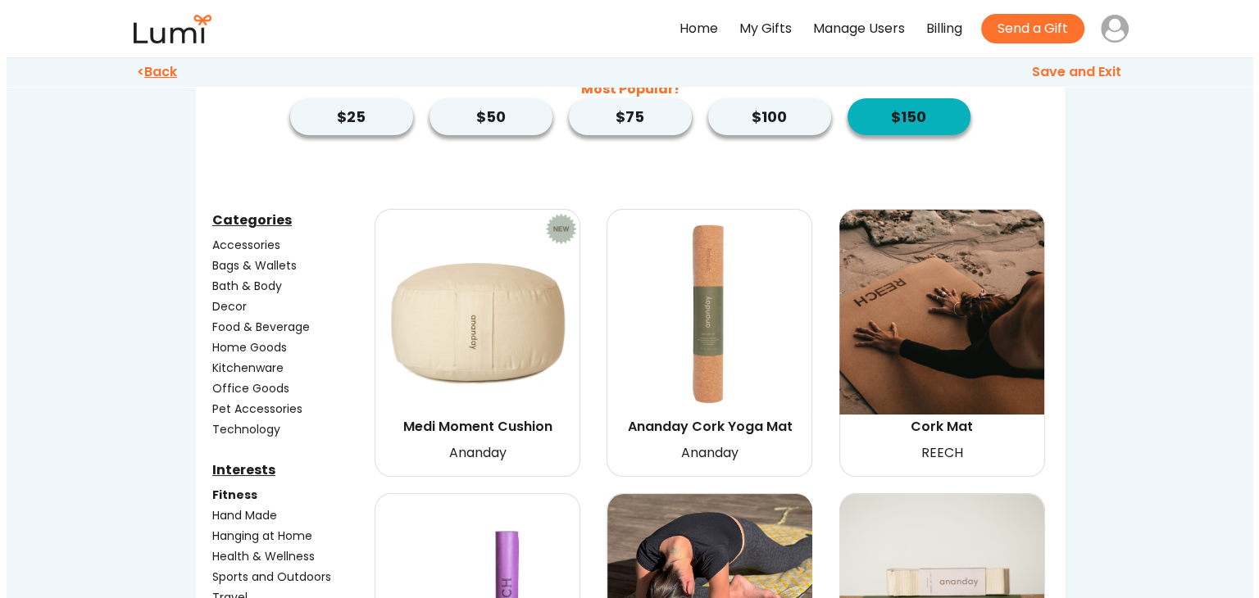
scroll to position [0, 0]
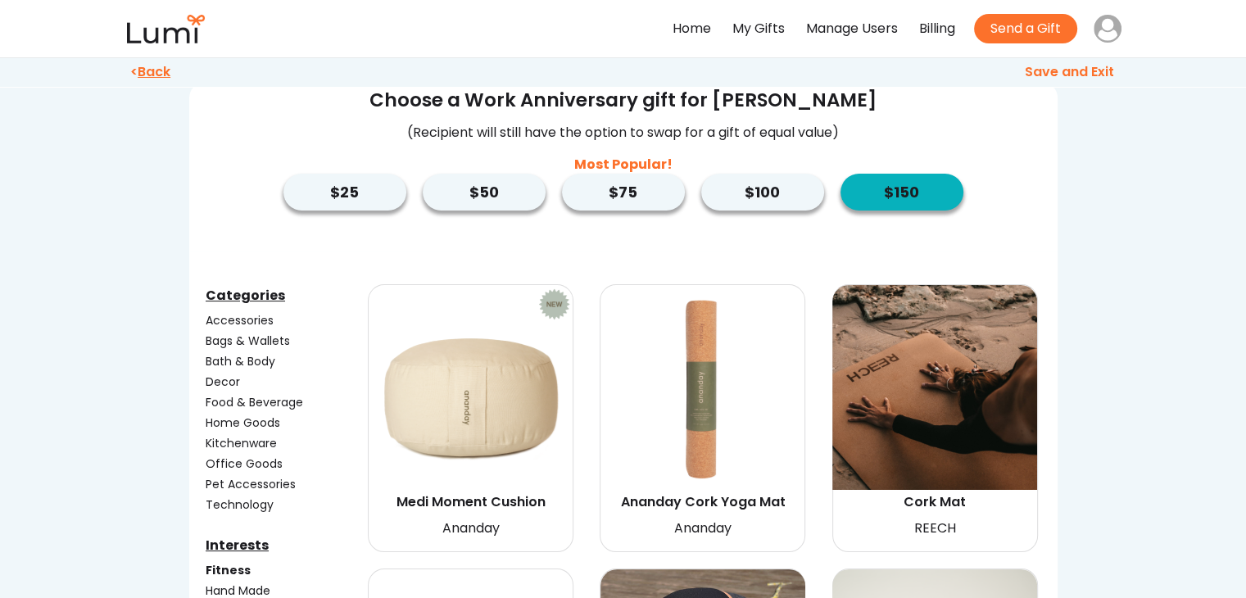
click at [873, 349] on img at bounding box center [934, 387] width 205 height 205
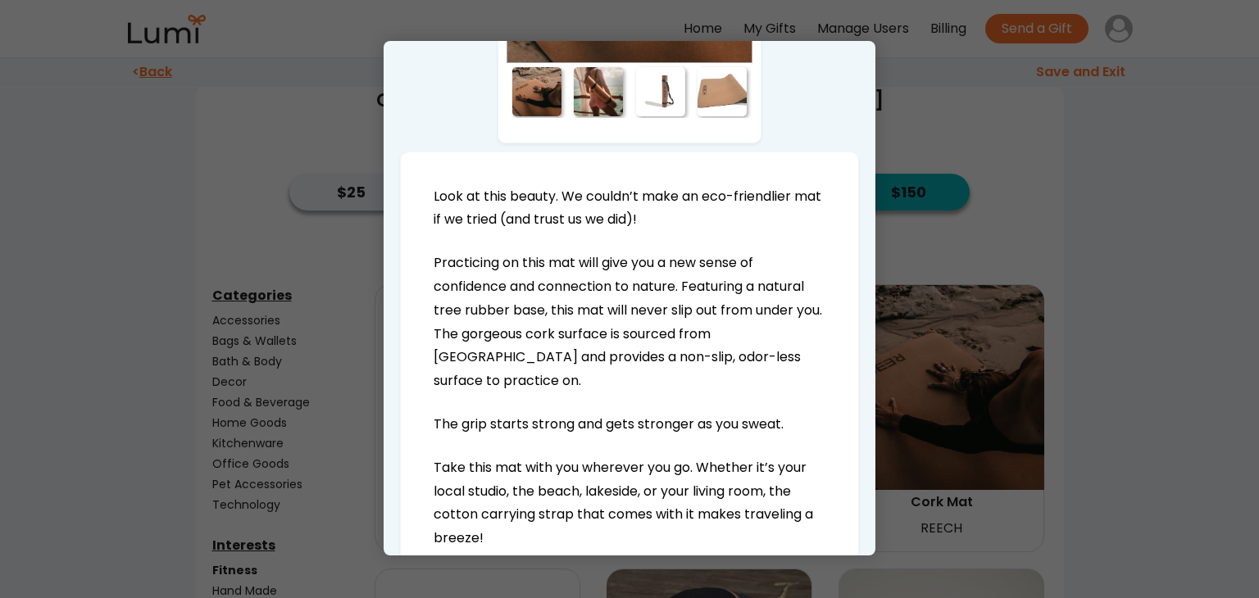
scroll to position [449, 0]
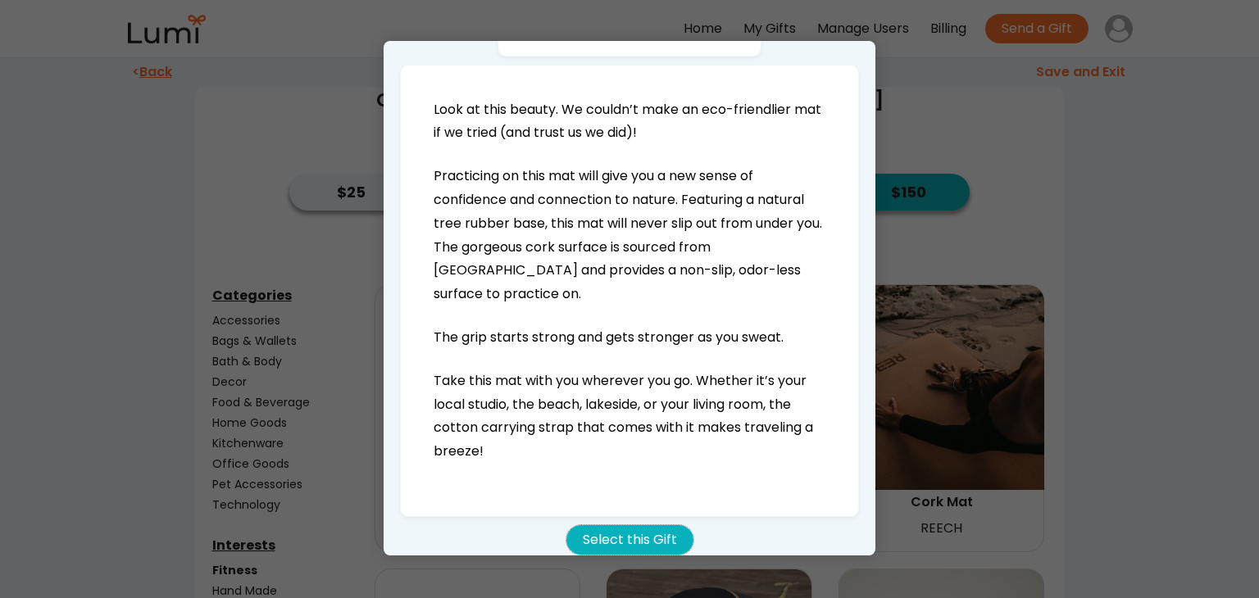
click at [590, 525] on button "Select this Gift" at bounding box center [629, 539] width 127 height 29
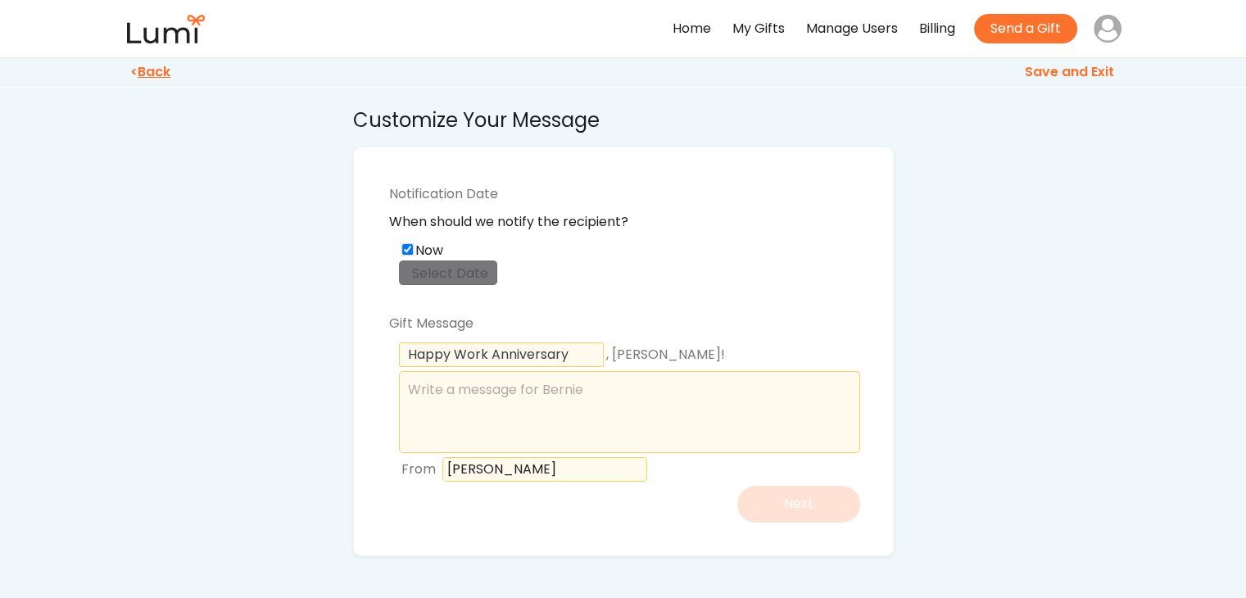
click at [406, 247] on input "Now" at bounding box center [407, 249] width 11 height 11
checkbox input "false"
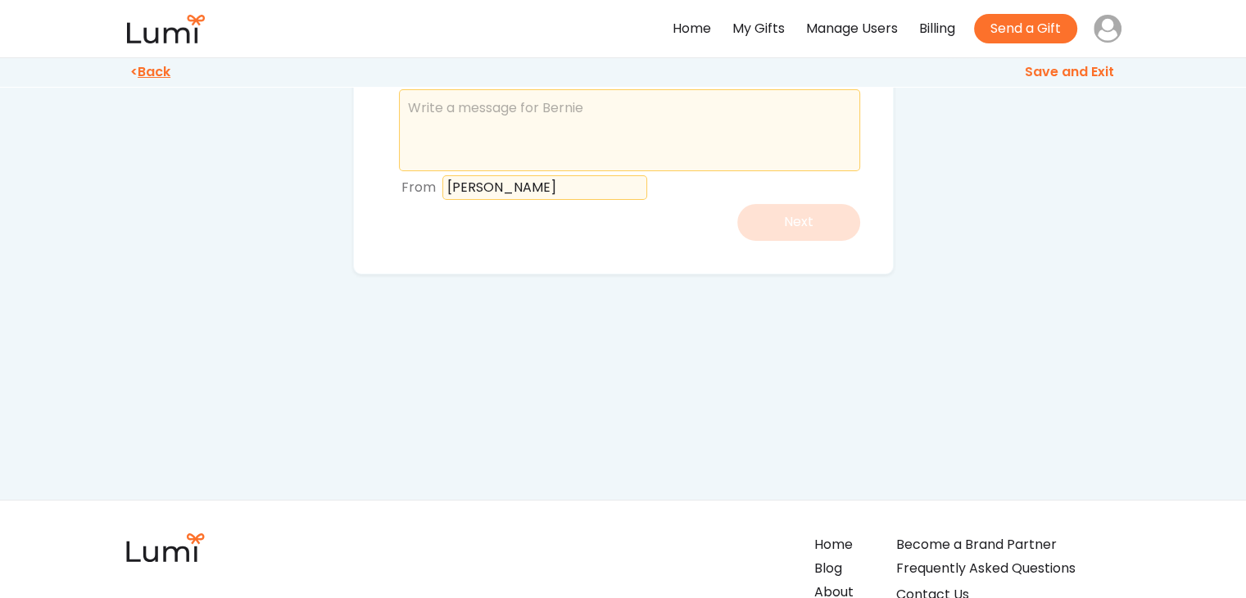
scroll to position [164, 0]
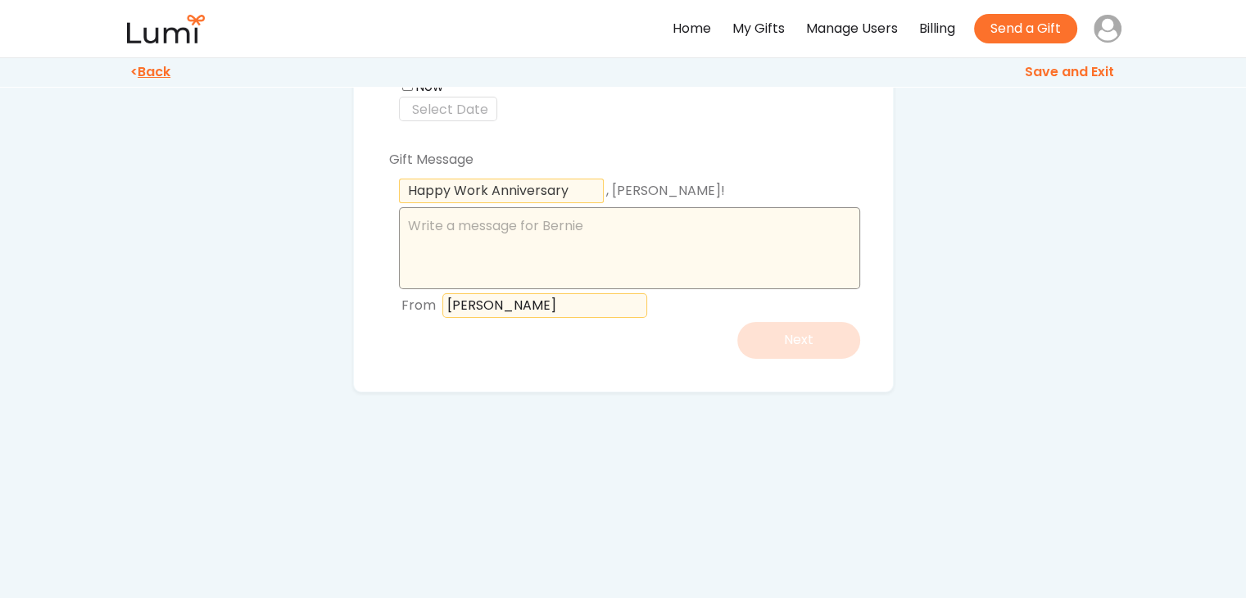
click at [605, 280] on textarea at bounding box center [629, 248] width 461 height 82
type textarea "nn"
click at [653, 369] on div "Notification Date When should we notify the recipient? Now Gift Message , [PERS…" at bounding box center [623, 188] width 541 height 410
click at [593, 315] on input "input" at bounding box center [544, 305] width 205 height 25
click at [615, 379] on div "Notification Date When should we notify the recipient? Now Gift Message , [PERS…" at bounding box center [623, 188] width 541 height 410
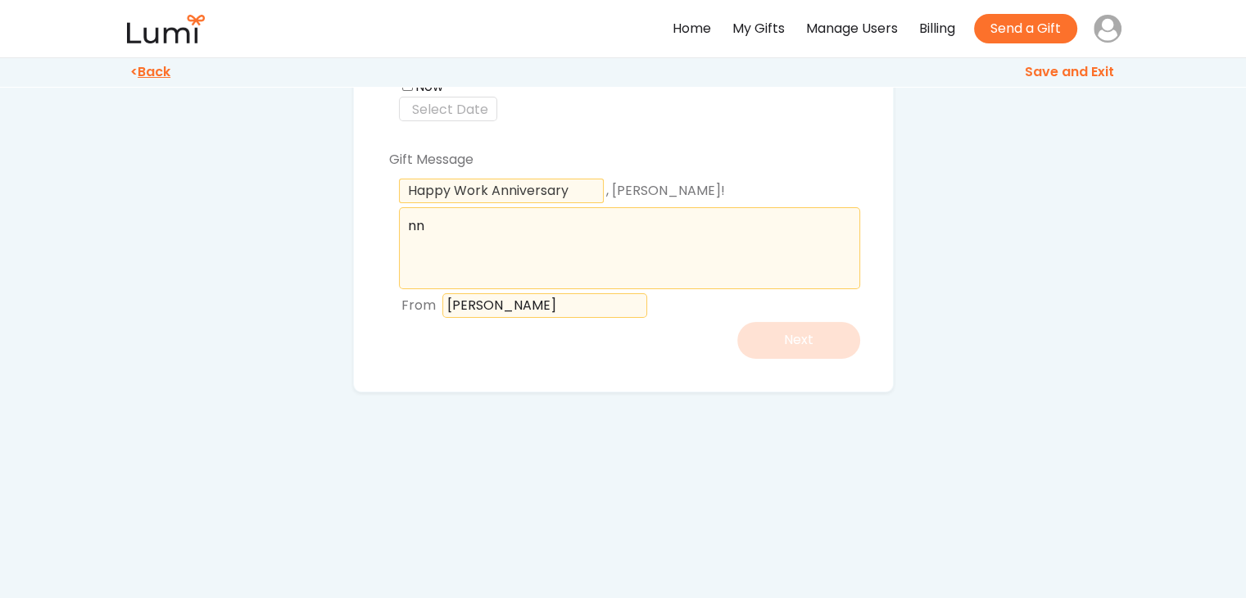
click at [170, 76] on u "Back" at bounding box center [154, 71] width 33 height 19
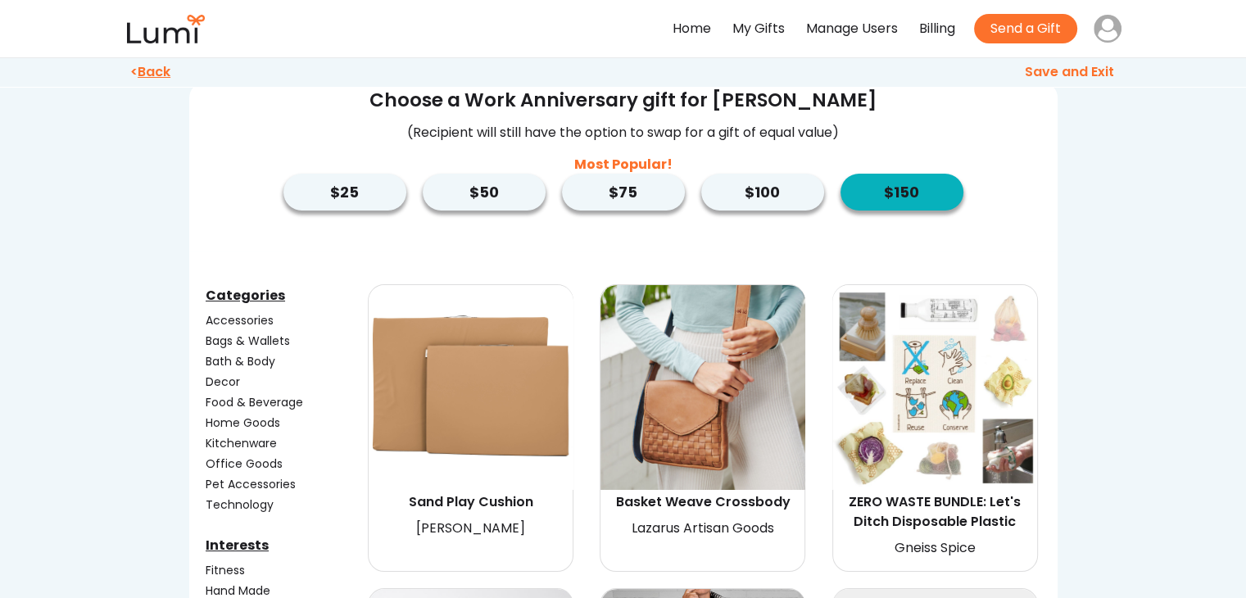
click at [758, 191] on button "$100" at bounding box center [762, 192] width 123 height 37
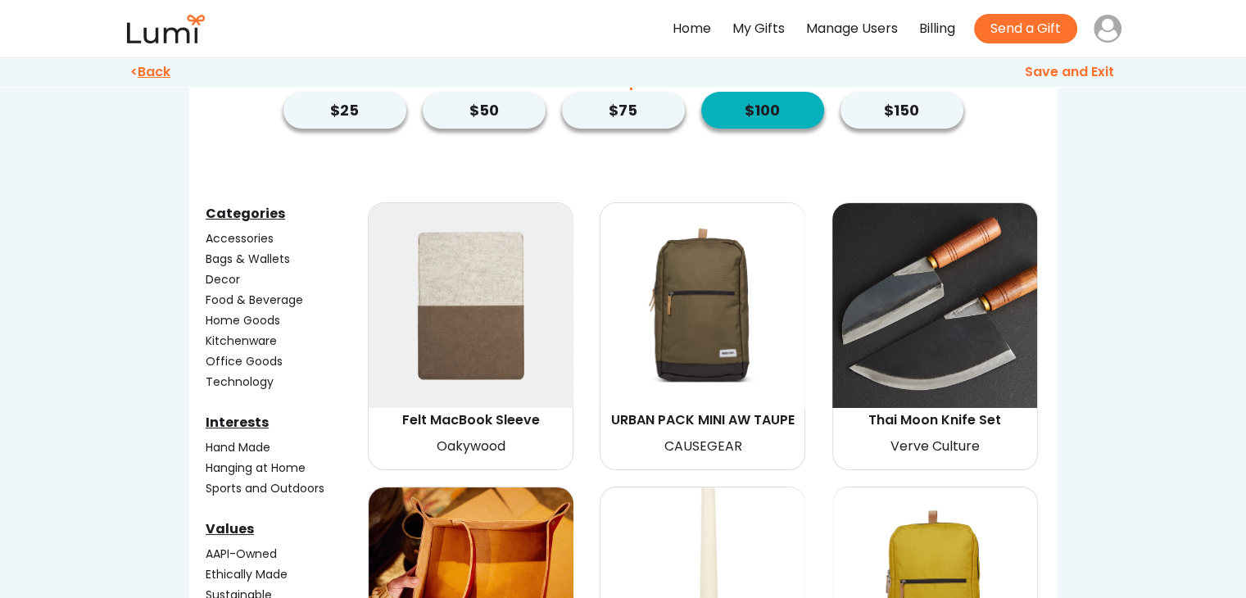
scroll to position [84, 0]
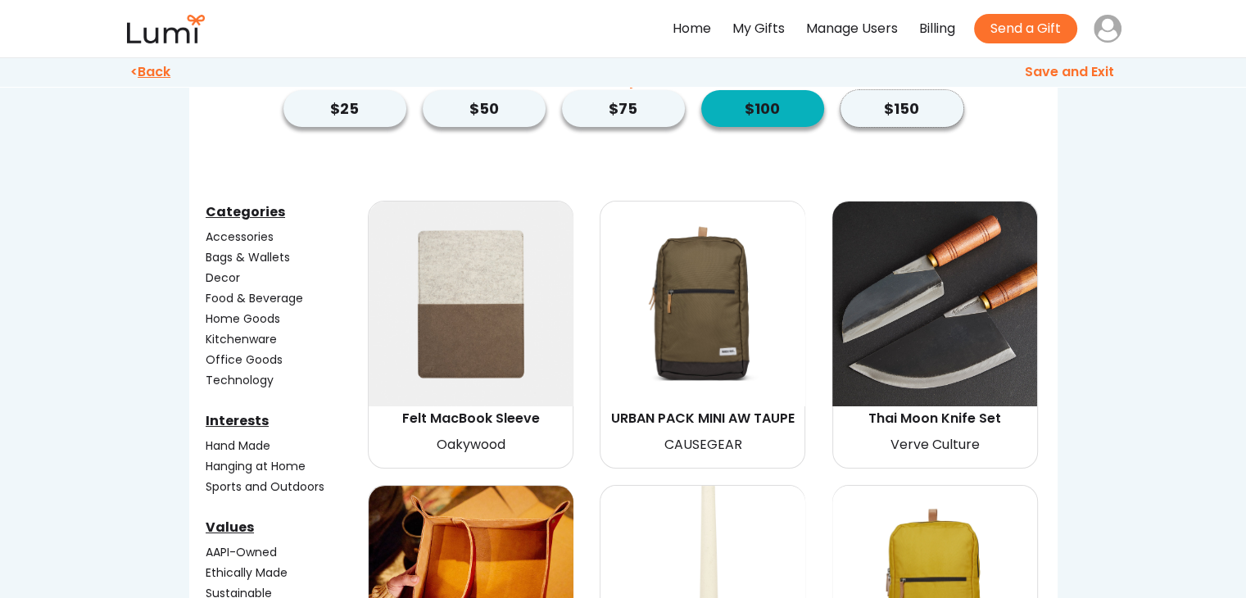
click at [893, 115] on button "$150" at bounding box center [902, 108] width 123 height 37
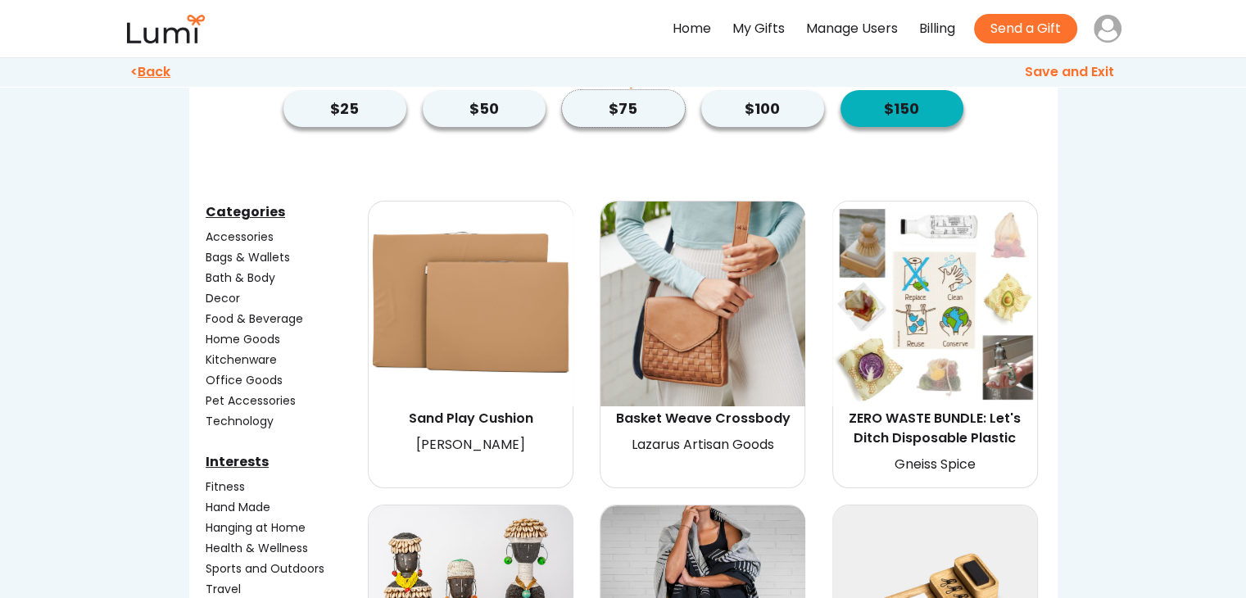
click at [604, 112] on button "$75" at bounding box center [623, 108] width 123 height 37
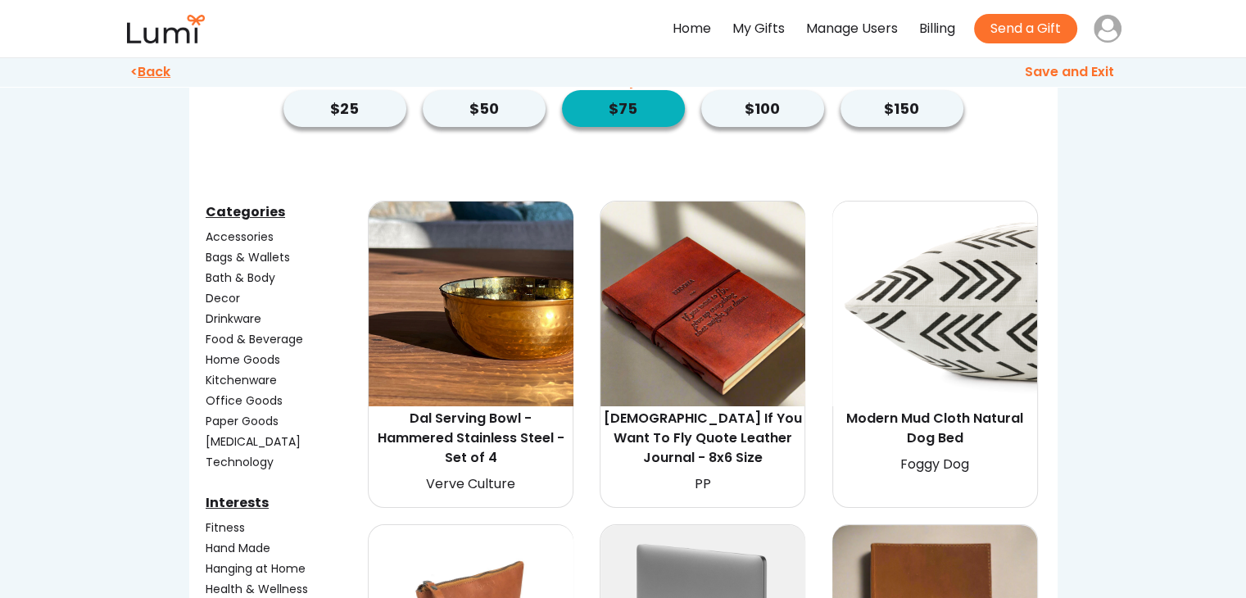
click at [214, 532] on div "Fitness" at bounding box center [285, 527] width 159 height 17
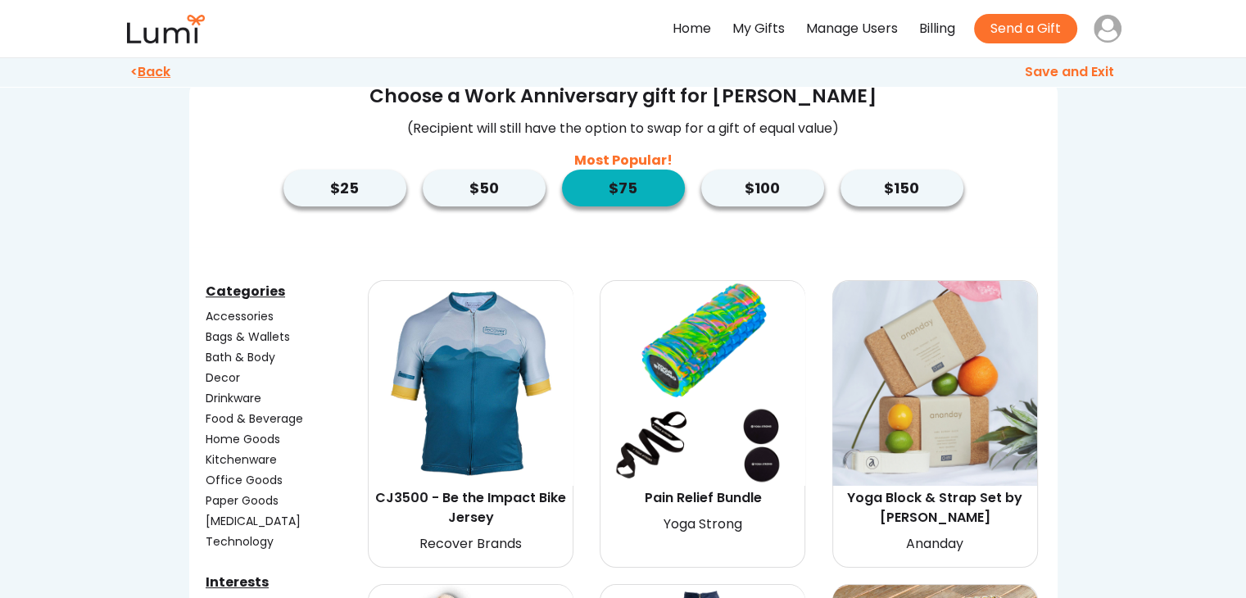
scroll to position [0, 0]
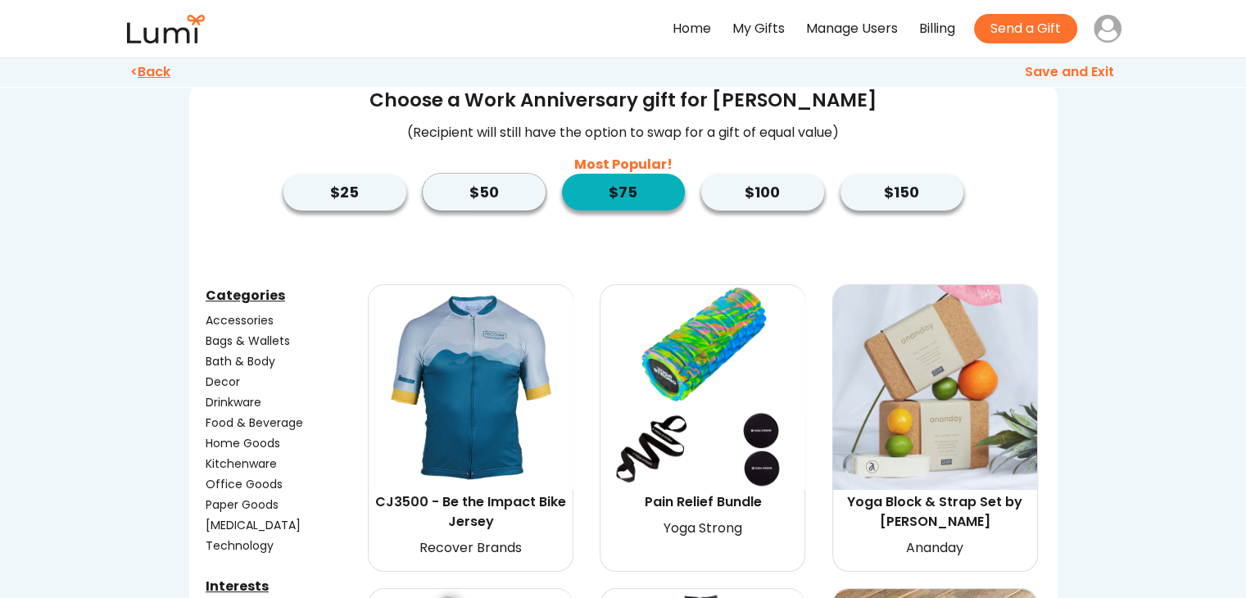
click at [478, 190] on button "$50" at bounding box center [484, 192] width 123 height 37
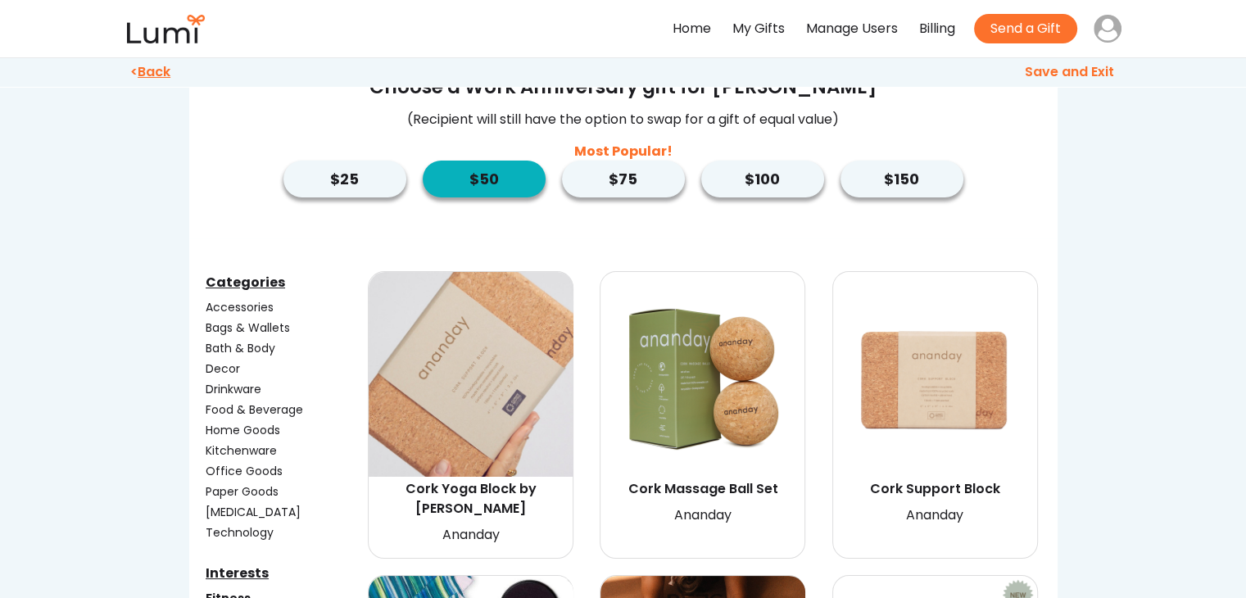
scroll to position [7, 0]
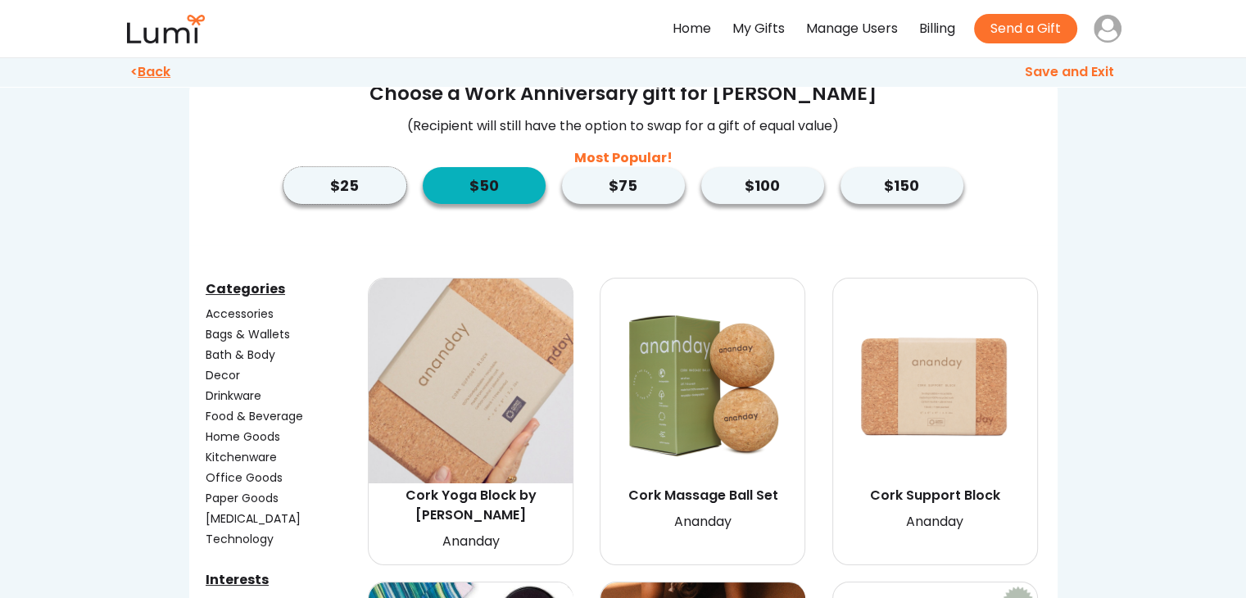
click at [342, 194] on button "$25" at bounding box center [344, 185] width 123 height 37
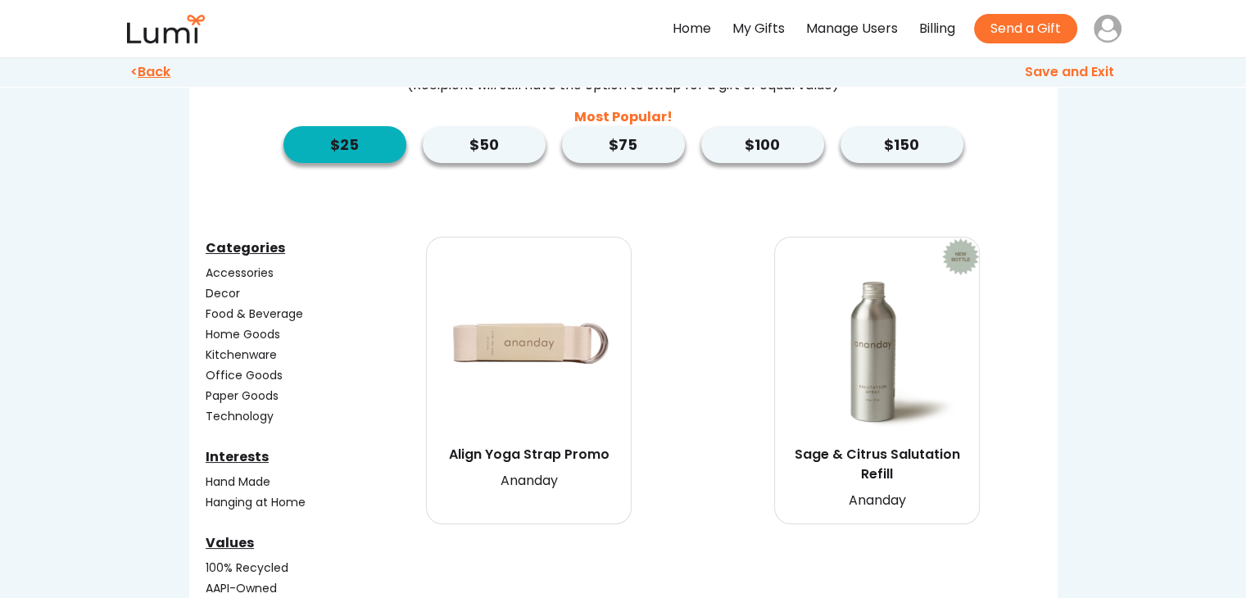
scroll to position [45, 0]
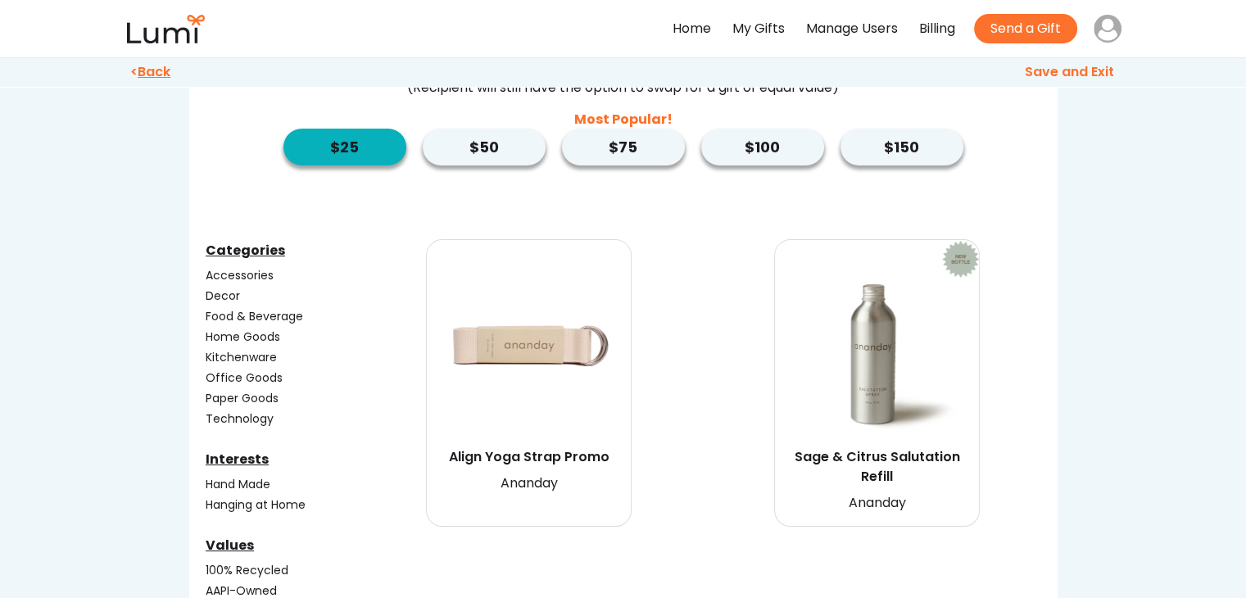
click at [246, 279] on div "Accessories" at bounding box center [285, 275] width 159 height 17
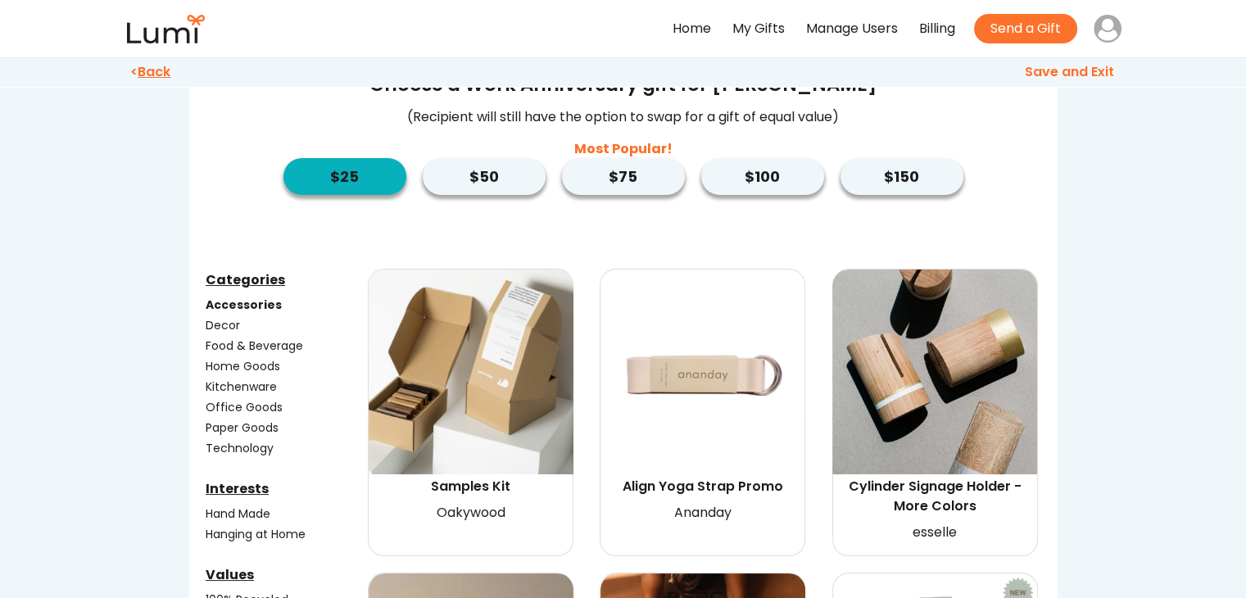
scroll to position [15, 0]
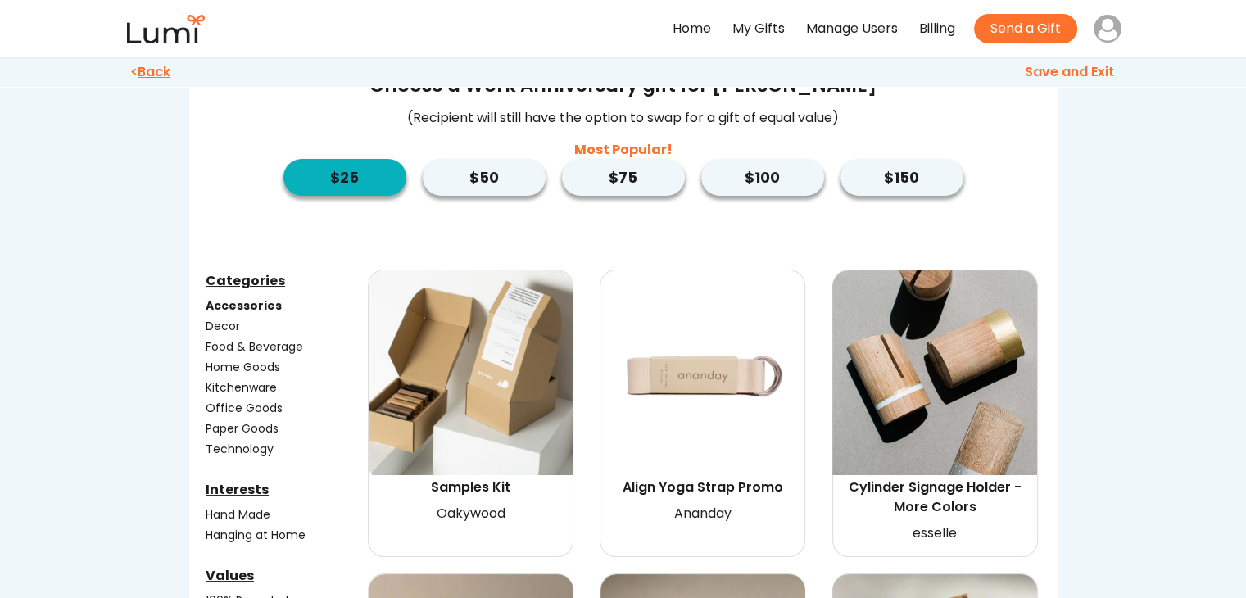
click at [241, 286] on u "Categories" at bounding box center [245, 280] width 79 height 19
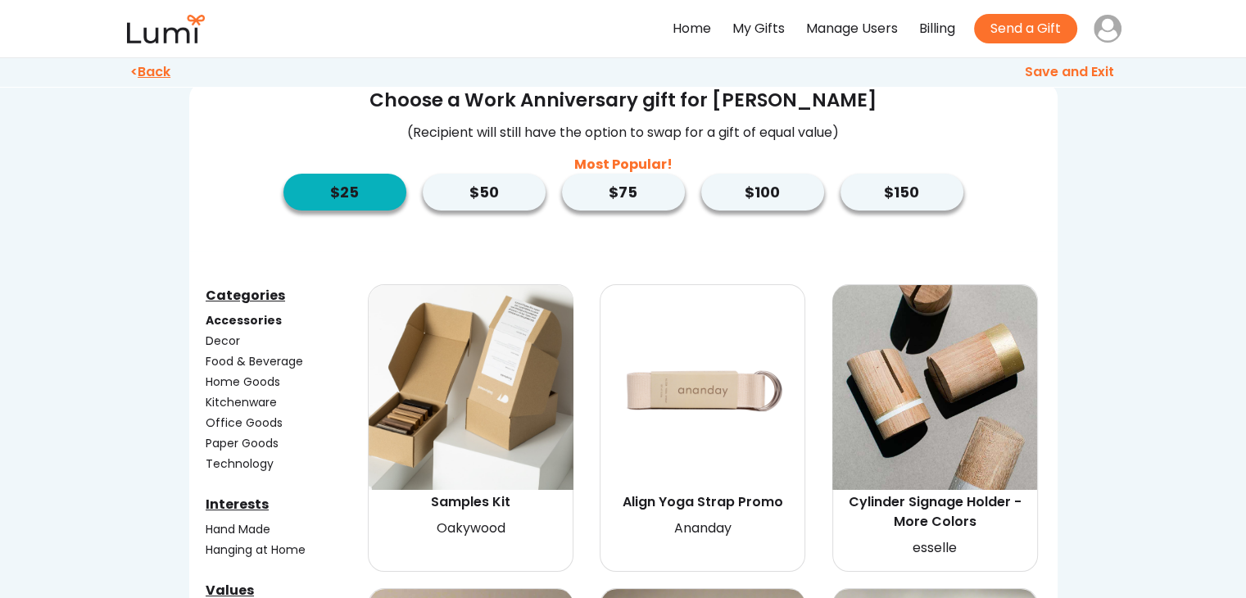
click at [681, 28] on div "Home" at bounding box center [692, 29] width 39 height 24
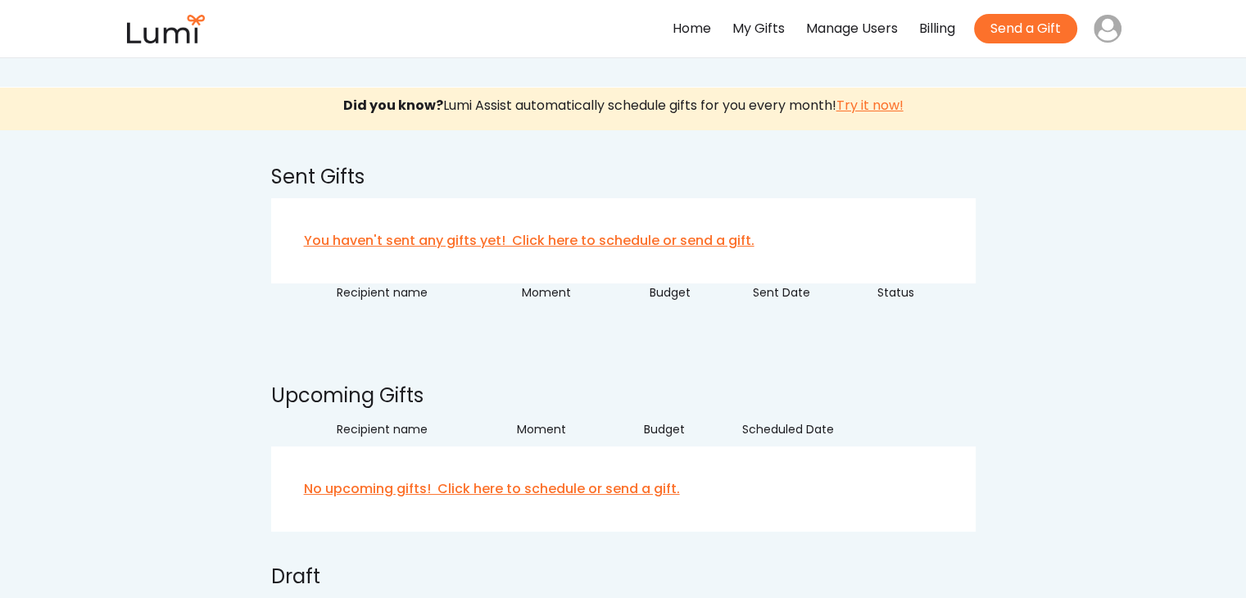
click at [757, 29] on div "My Gifts" at bounding box center [758, 29] width 52 height 24
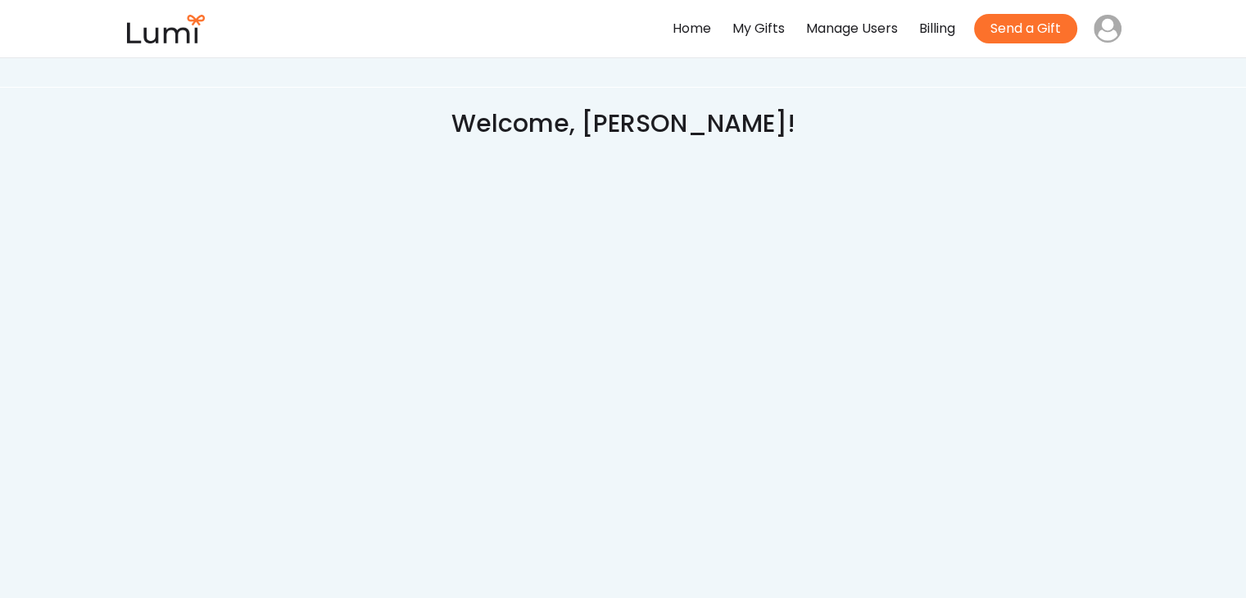
click at [757, 29] on div "My Gifts" at bounding box center [758, 29] width 52 height 24
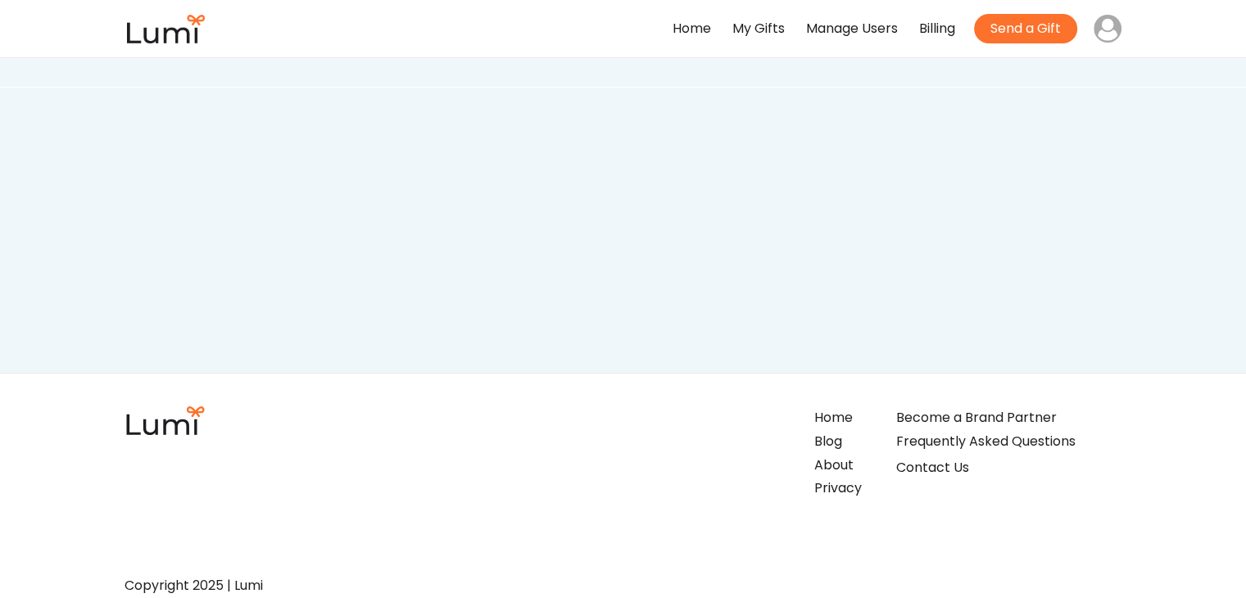
click at [752, 50] on div "Home My Gifts Manage Users Billing Send a Gift" at bounding box center [623, 28] width 997 height 57
click at [752, 30] on div "My Gifts" at bounding box center [758, 29] width 52 height 24
click at [696, 29] on div "Home" at bounding box center [692, 29] width 39 height 24
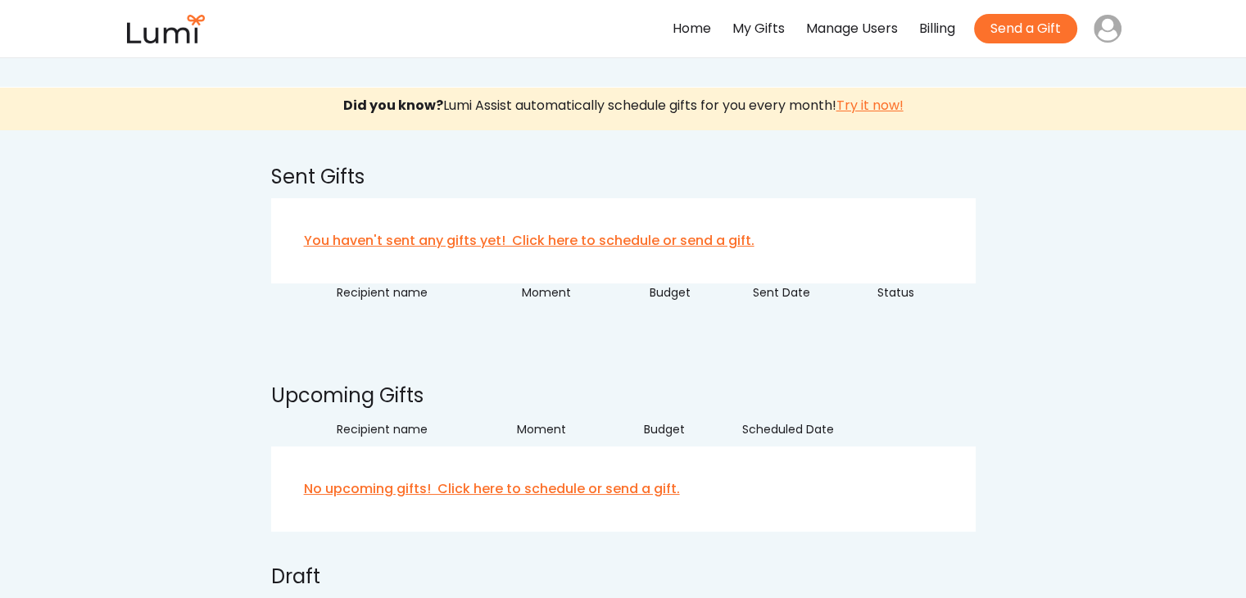
click at [596, 240] on link "You haven't sent any gifts yet! Click here to schedule or send a gift." at bounding box center [623, 240] width 705 height 85
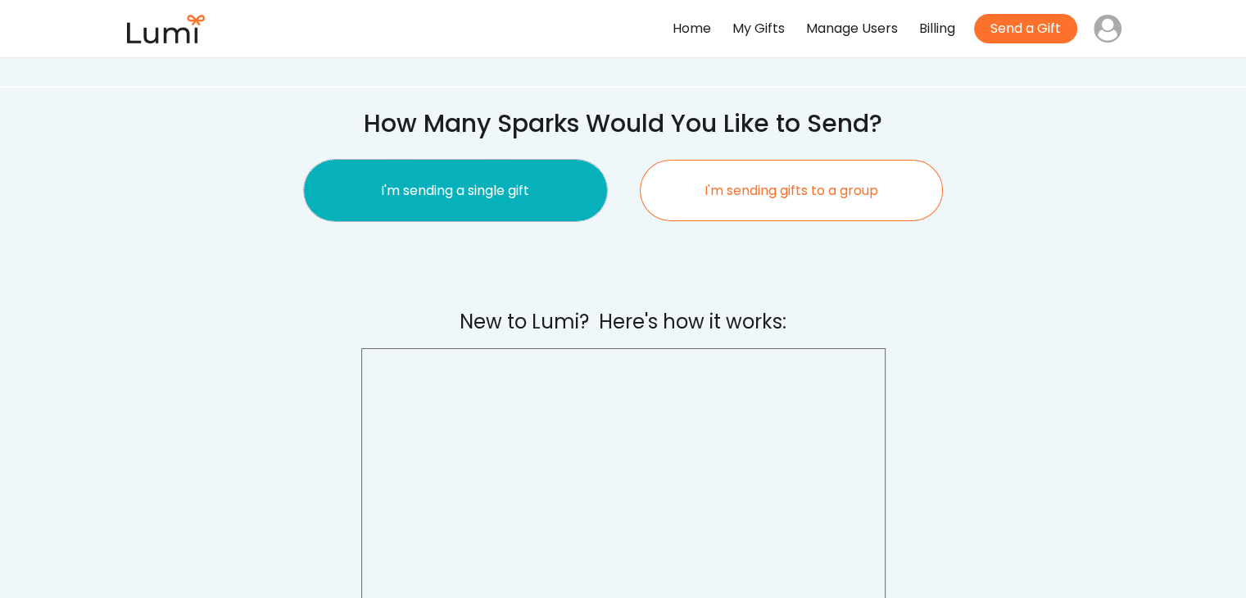
click at [560, 204] on button "I'm sending a single gift" at bounding box center [455, 190] width 303 height 61
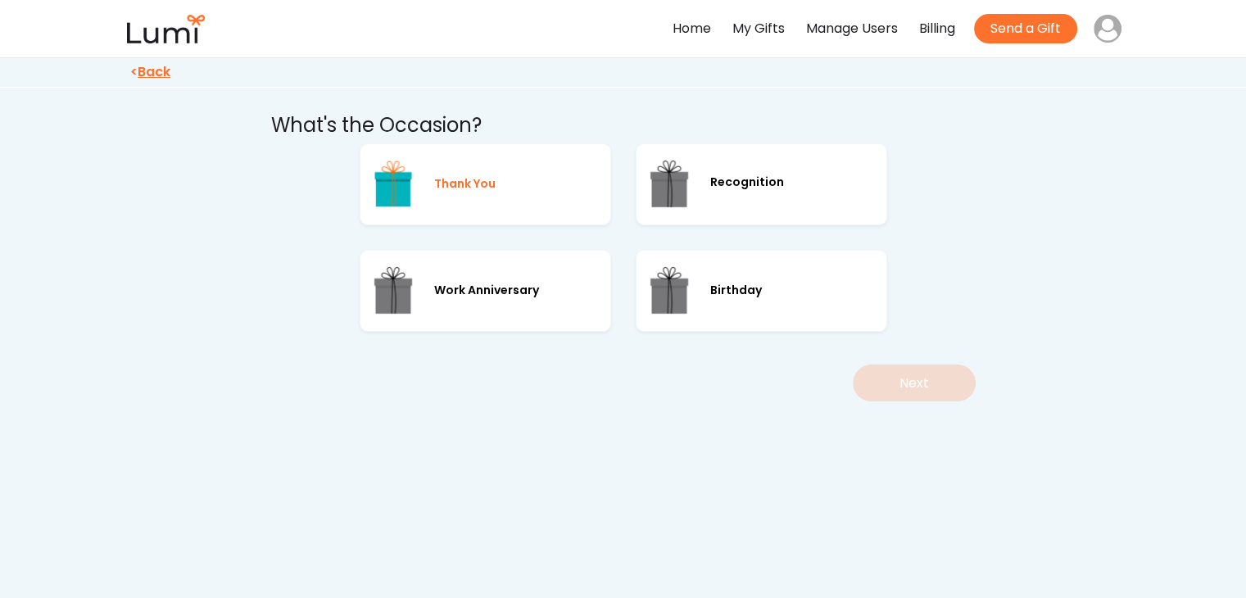
click at [523, 202] on div "Thank You" at bounding box center [486, 184] width 252 height 82
click at [895, 377] on button "Next" at bounding box center [914, 383] width 123 height 37
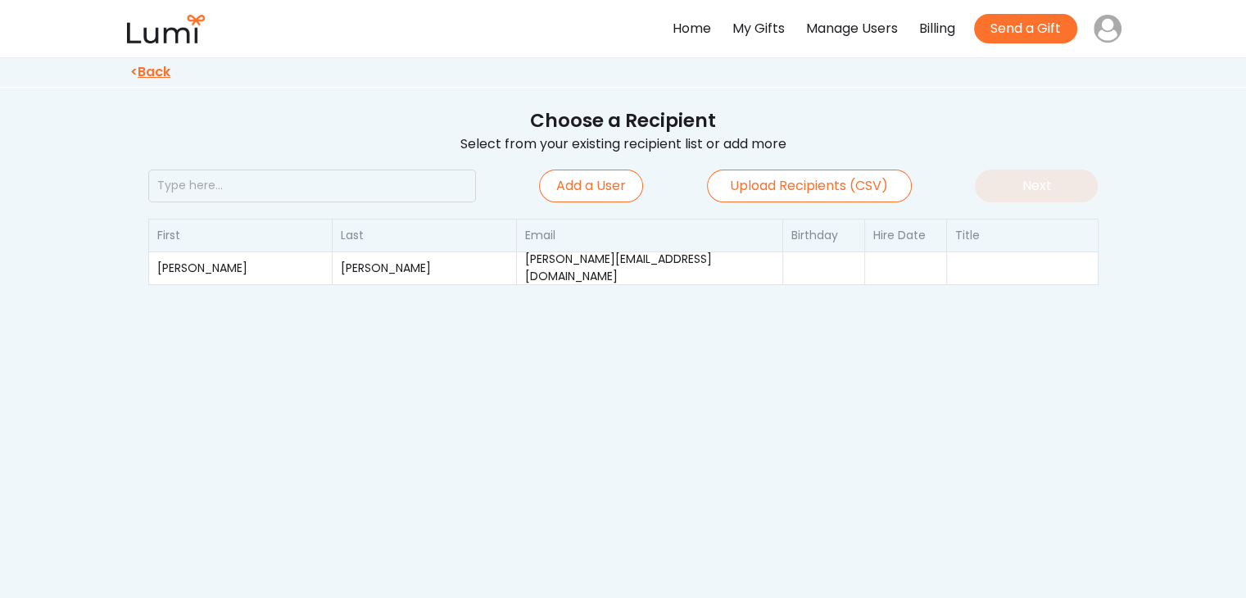
drag, startPoint x: 710, startPoint y: 286, endPoint x: 701, endPoint y: 271, distance: 16.9
click at [701, 271] on div "Add a User Upload Recipients (CSV) Next First Last Email Birthday Hire Date Tit…" at bounding box center [623, 235] width 950 height 165
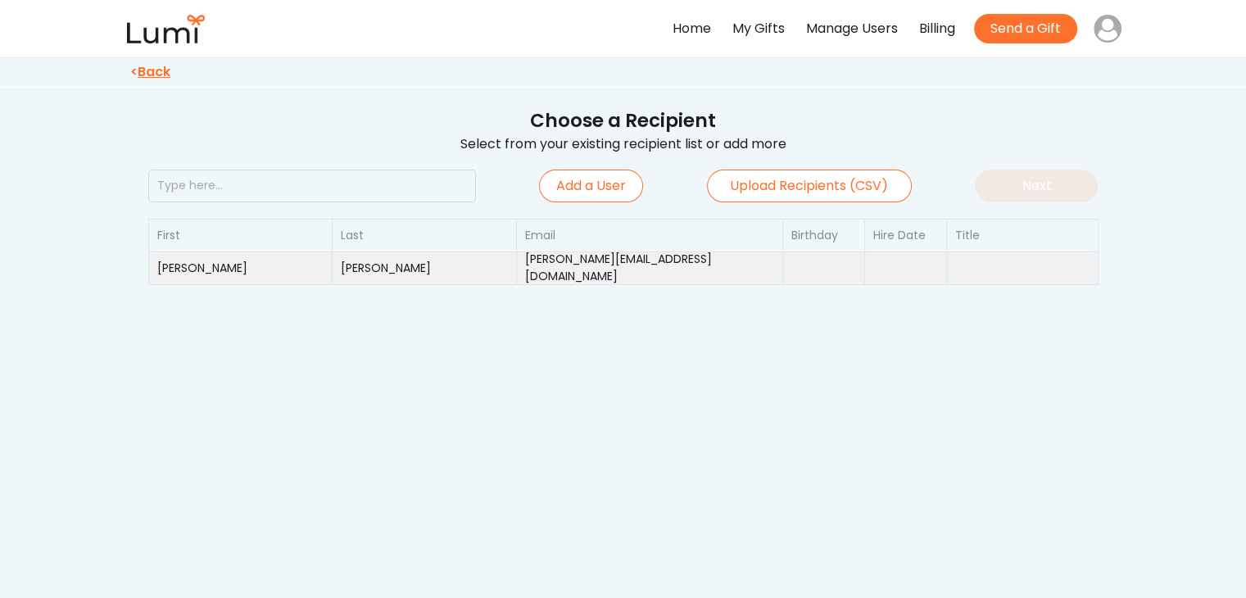
click at [701, 271] on div "[PERSON_NAME][EMAIL_ADDRESS][DOMAIN_NAME]" at bounding box center [649, 268] width 249 height 34
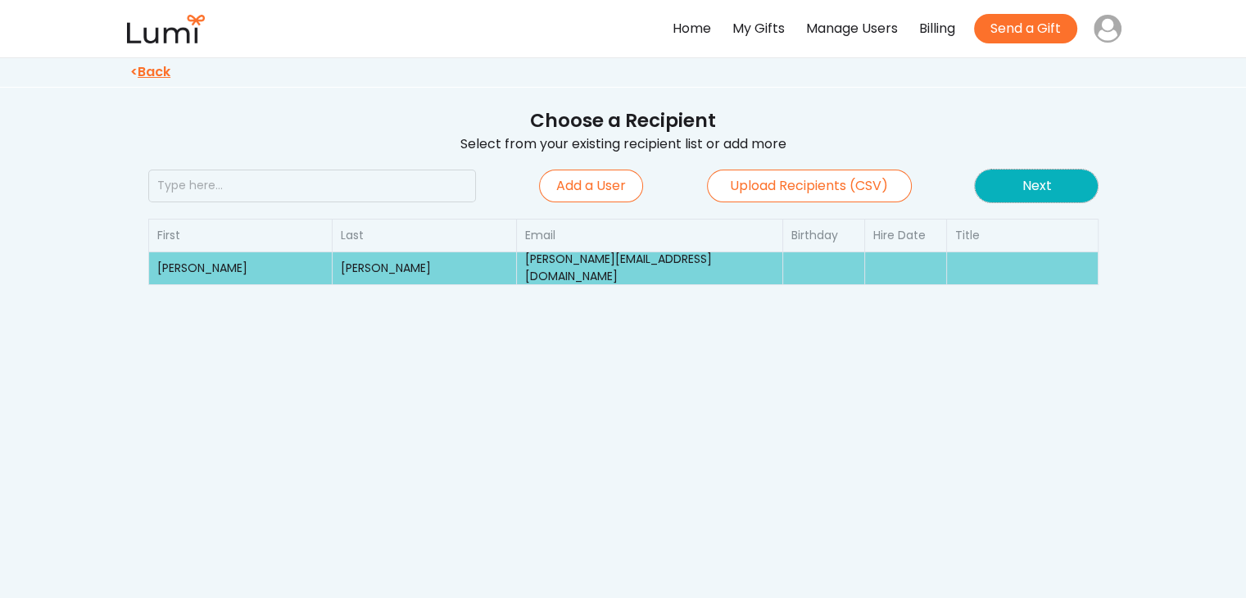
click at [1035, 182] on button "Next" at bounding box center [1036, 186] width 123 height 33
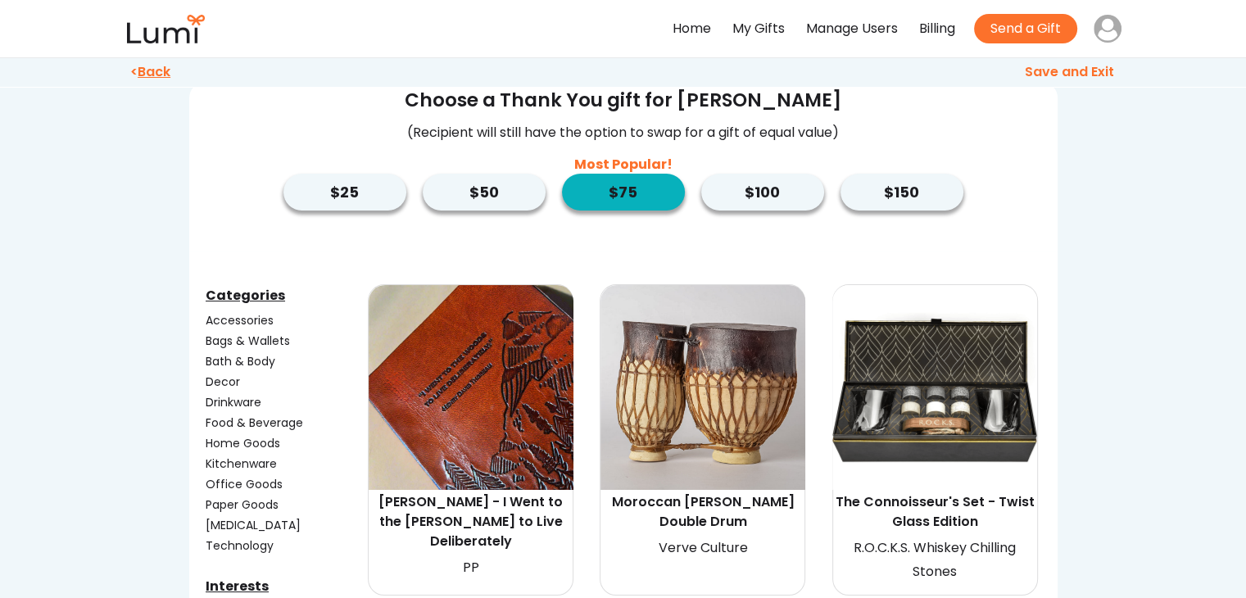
click at [771, 190] on button "$100" at bounding box center [762, 192] width 123 height 37
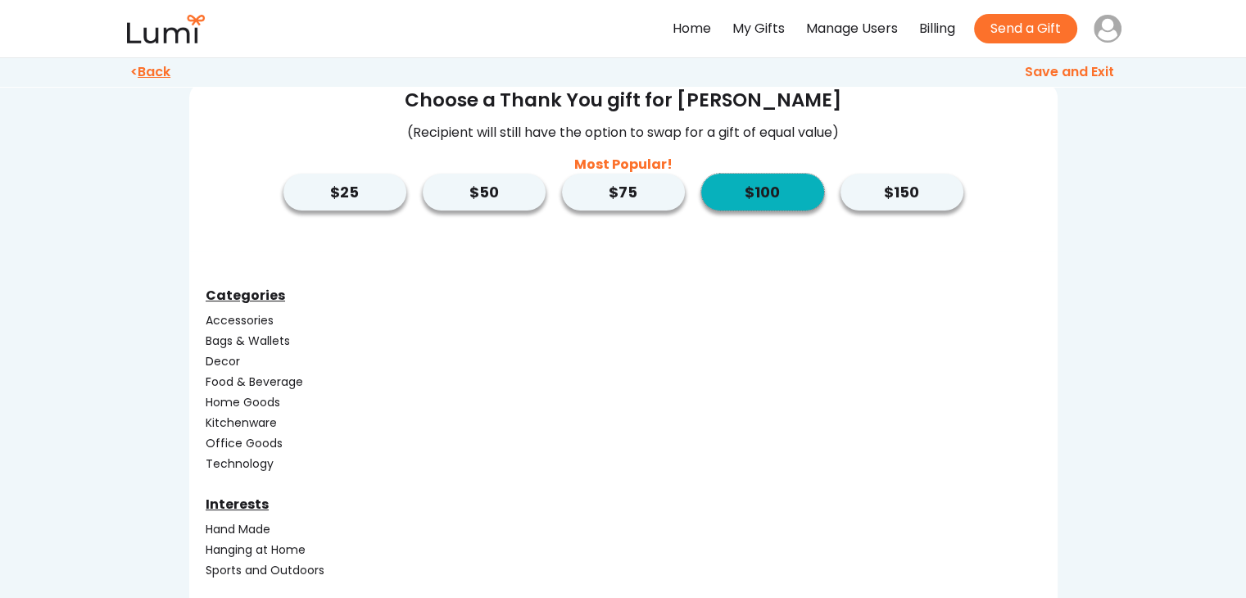
click at [745, 184] on button "$100" at bounding box center [762, 192] width 123 height 37
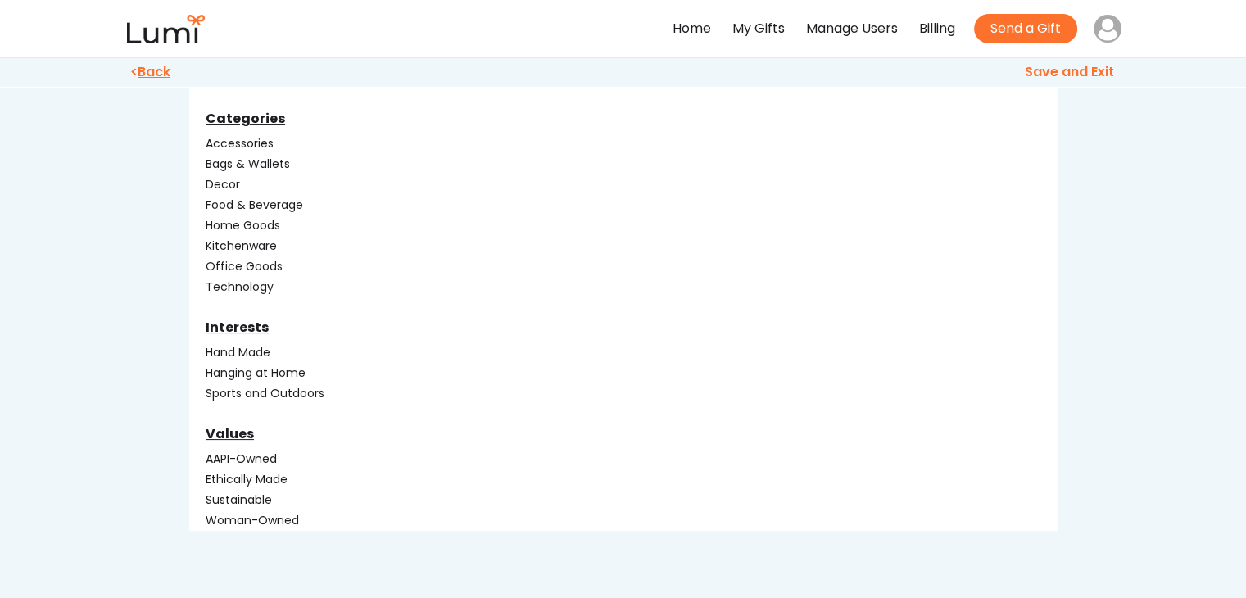
scroll to position [216, 0]
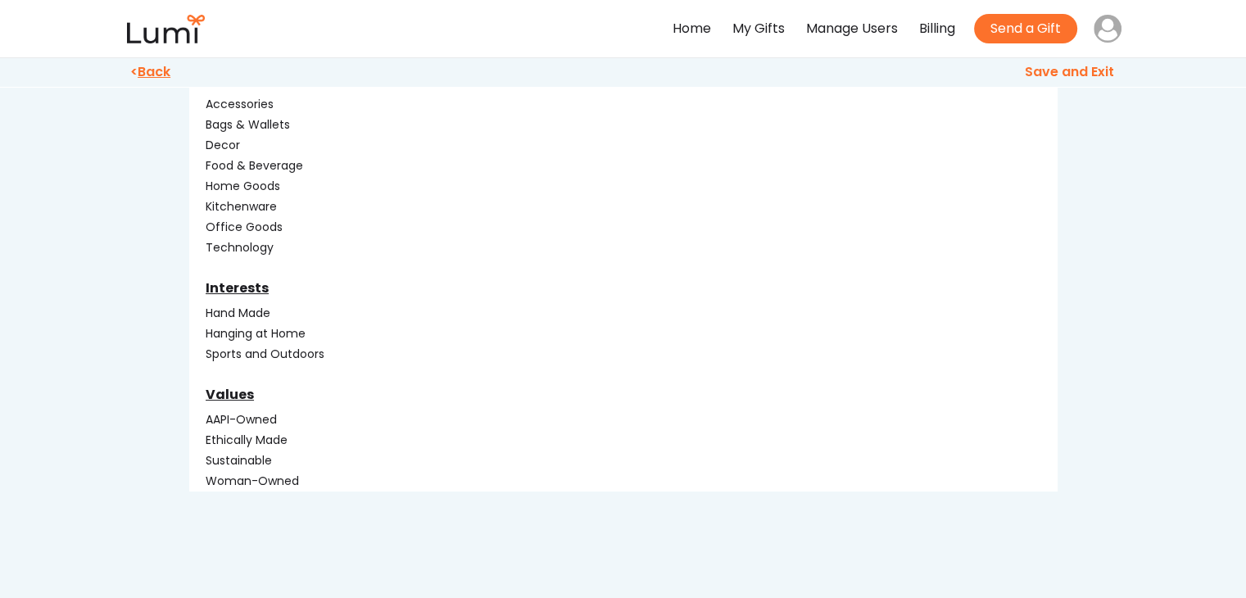
click at [243, 311] on div "Hand Made" at bounding box center [285, 313] width 159 height 17
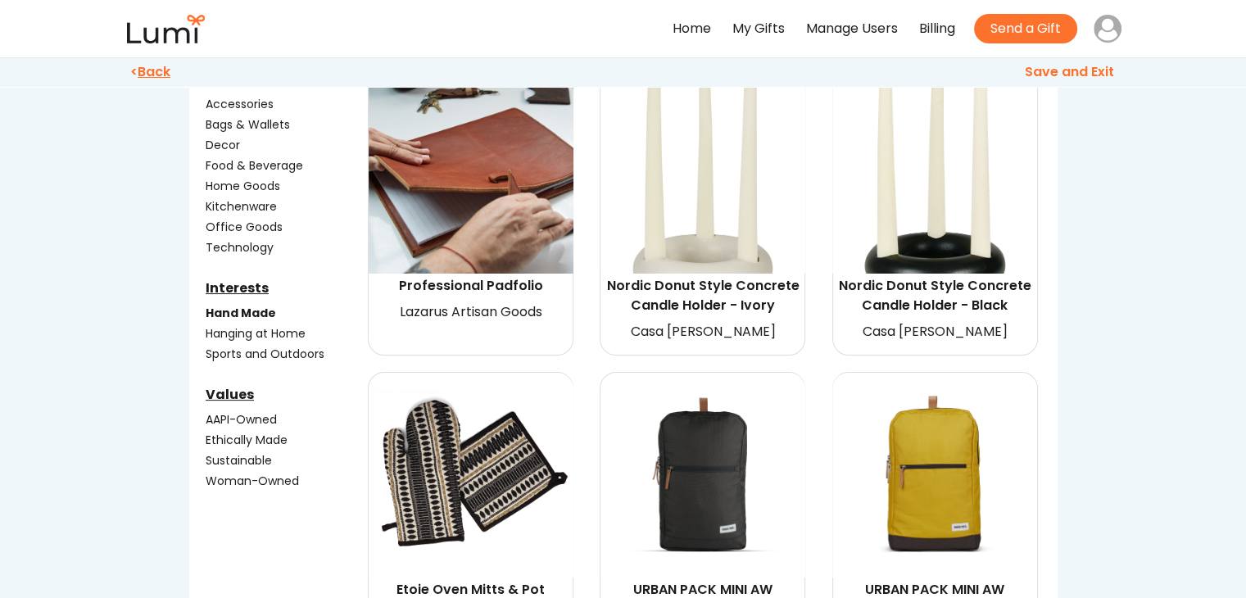
click at [243, 311] on div "Hand Made" at bounding box center [285, 313] width 159 height 17
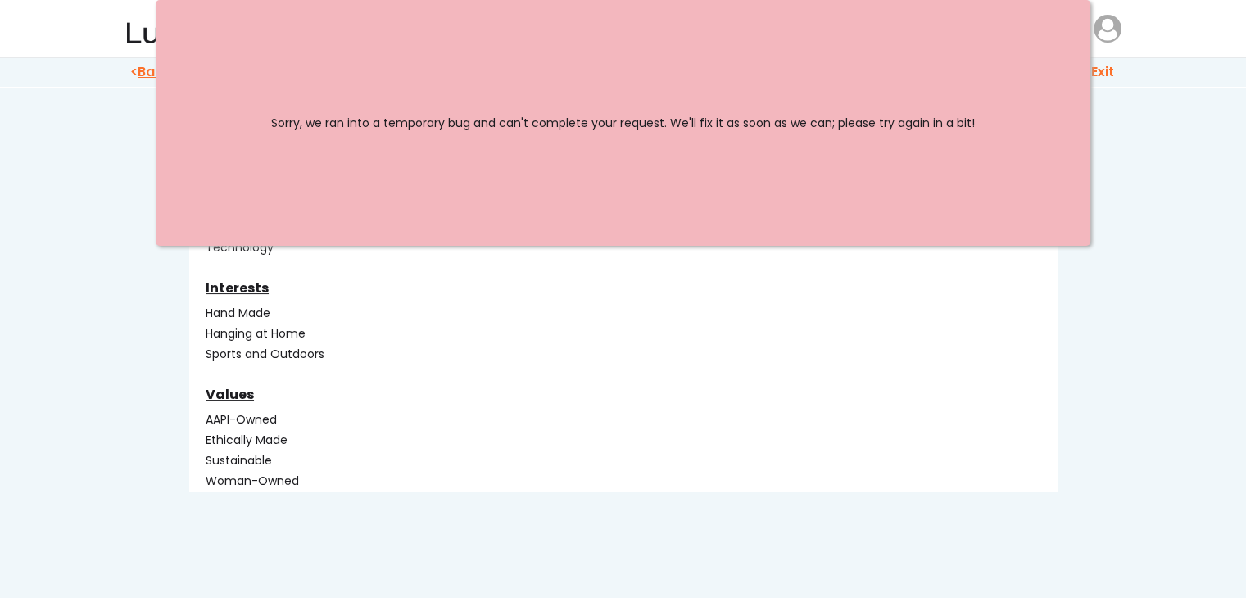
scroll to position [0, 0]
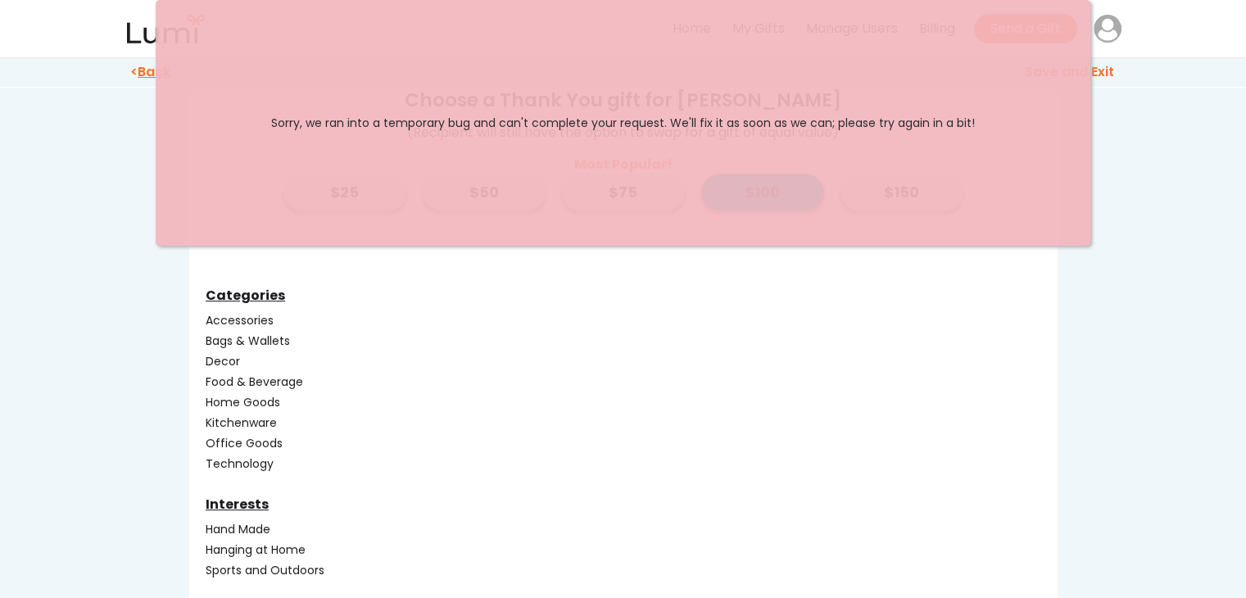
click at [1049, 176] on div "Sorry, we ran into a temporary bug and can't complete your request. We'll fix i…" at bounding box center [623, 123] width 935 height 246
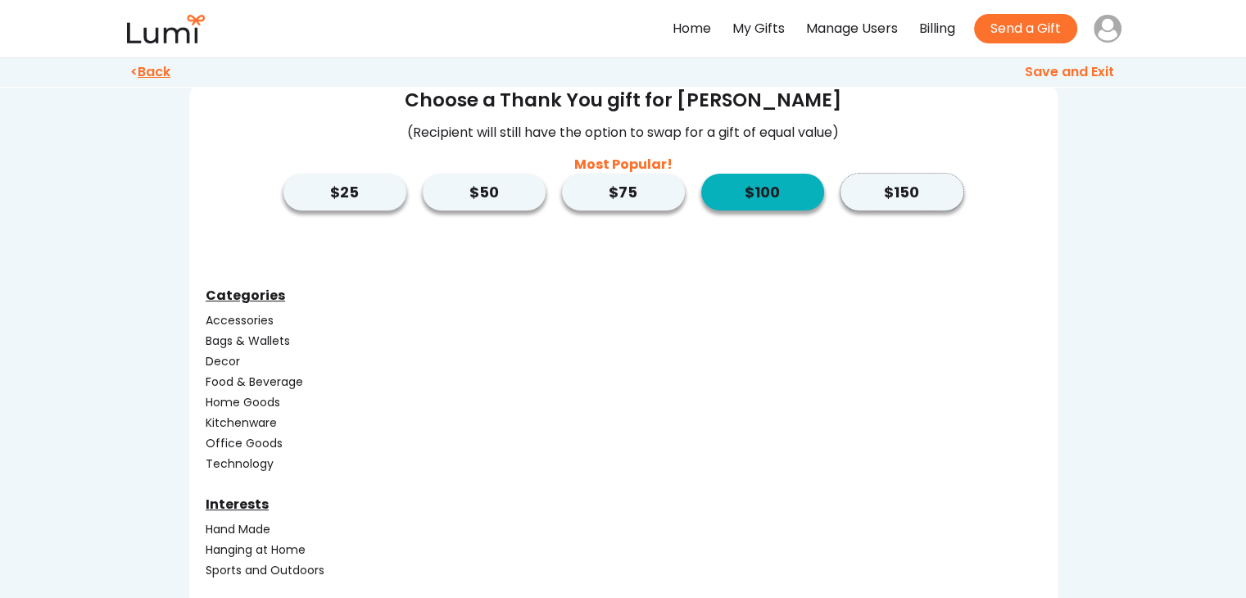
click at [896, 193] on button "$150" at bounding box center [902, 192] width 123 height 37
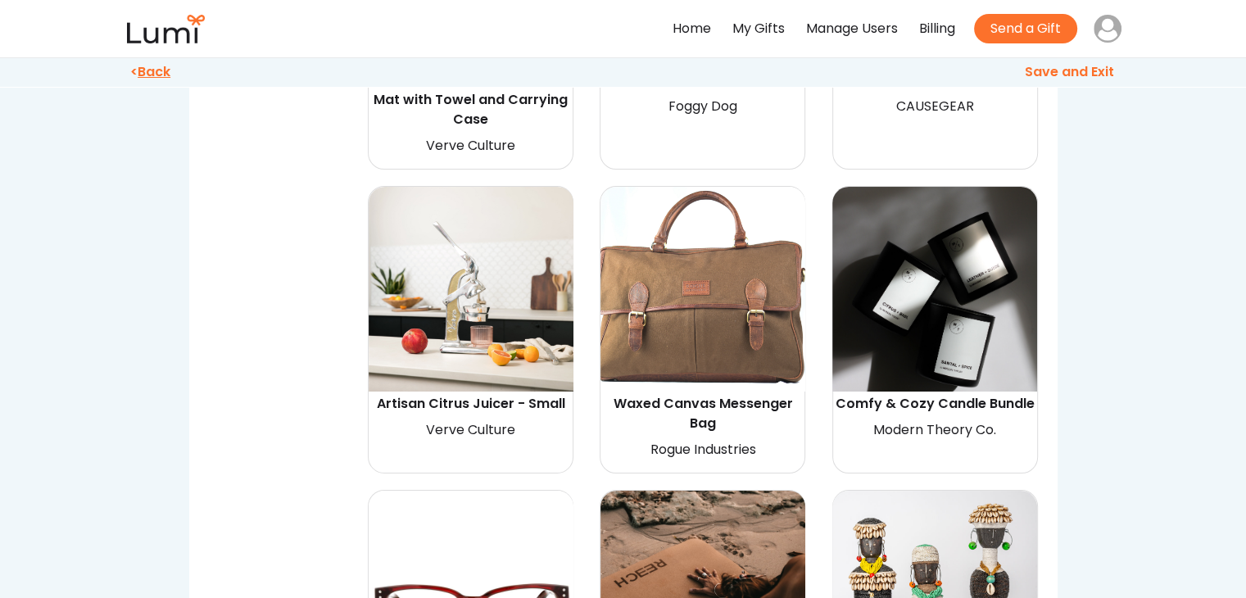
scroll to position [5585, 0]
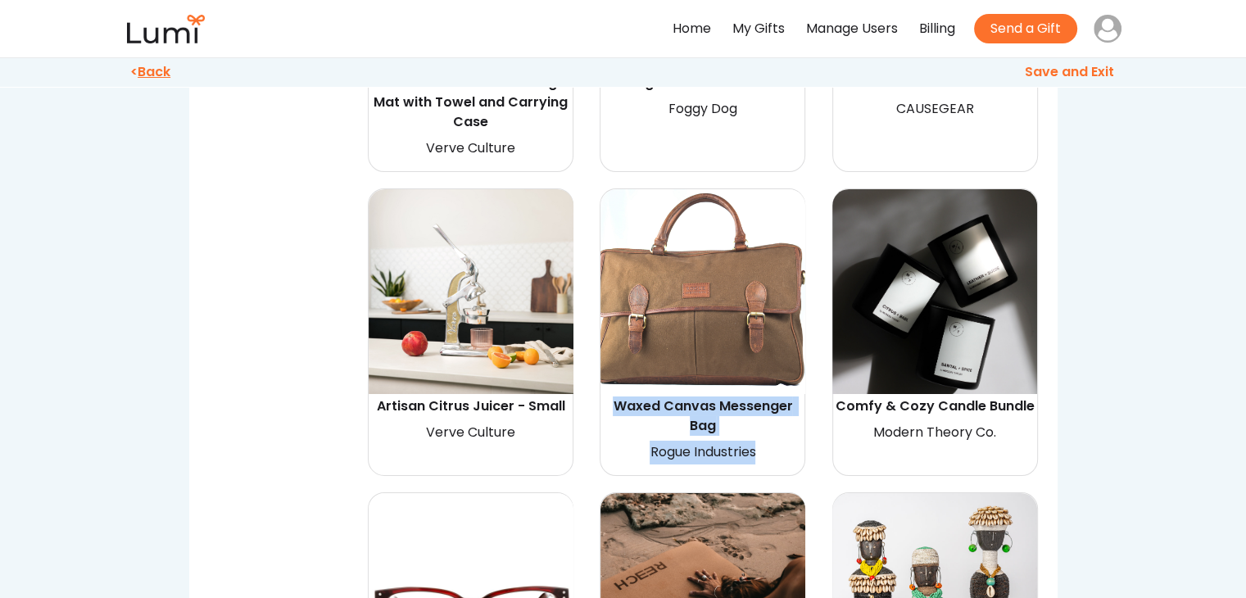
drag, startPoint x: 616, startPoint y: 341, endPoint x: 767, endPoint y: 388, distance: 157.8
click at [767, 388] on div "Waxed Canvas Messenger Bag Rogue Industries" at bounding box center [703, 332] width 206 height 288
copy div "Waxed Canvas Messenger Bag Rogue Industries"
